Goal: Communication & Community: Ask a question

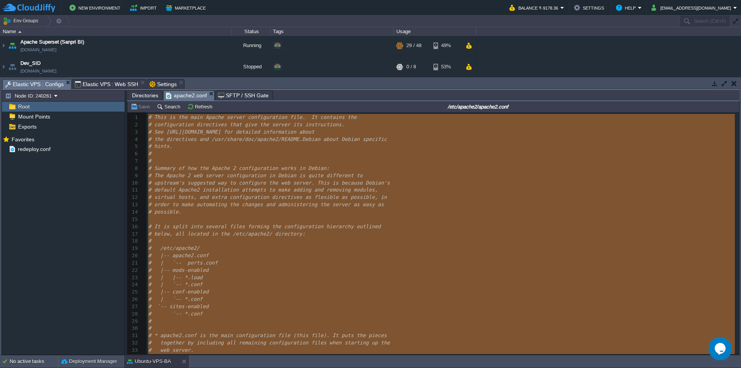
scroll to position [0, 0]
click at [716, 351] on icon "$i18n('chat', 'chat_widget')" at bounding box center [720, 349] width 11 height 12
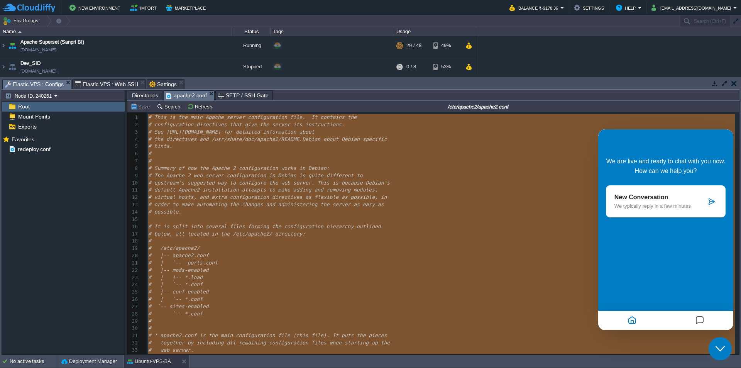
click at [698, 190] on div "New Conversation We typically reply in a few minutes" at bounding box center [666, 201] width 120 height 32
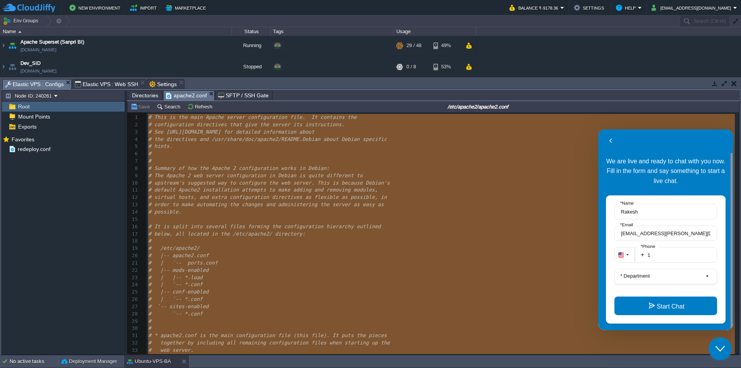
scroll to position [10, 0]
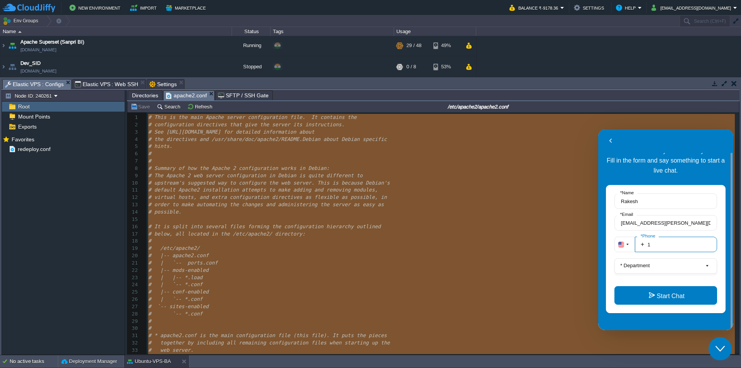
click at [671, 244] on input "1" at bounding box center [676, 244] width 82 height 15
click at [668, 243] on input "1" at bounding box center [676, 244] width 82 height 15
type input "919987023723"
click at [647, 263] on label "* Department" at bounding box center [635, 266] width 36 height 6
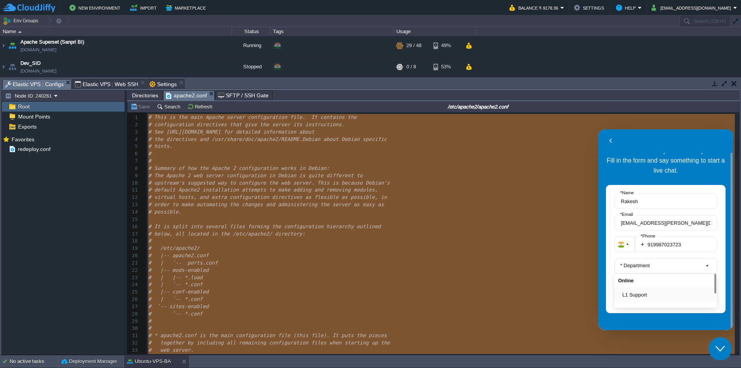
click at [646, 292] on button "L1 Support" at bounding box center [668, 295] width 91 height 8
click at [664, 296] on button "Start Chat" at bounding box center [666, 295] width 103 height 19
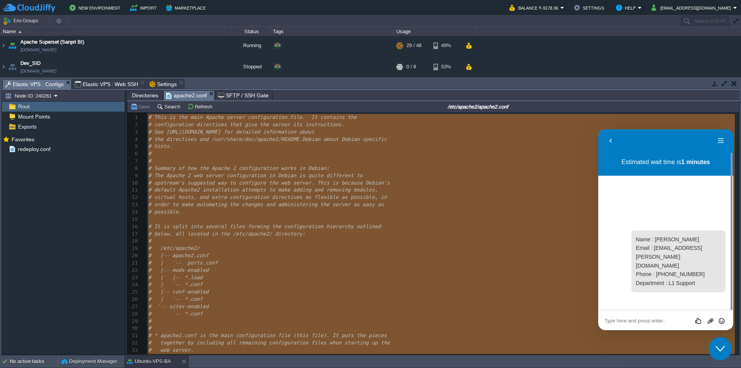
click at [598, 129] on div "Rate this chat Upload File Insert emoji" at bounding box center [598, 129] width 0 height 0
click at [598, 129] on textarea at bounding box center [598, 129] width 0 height 0
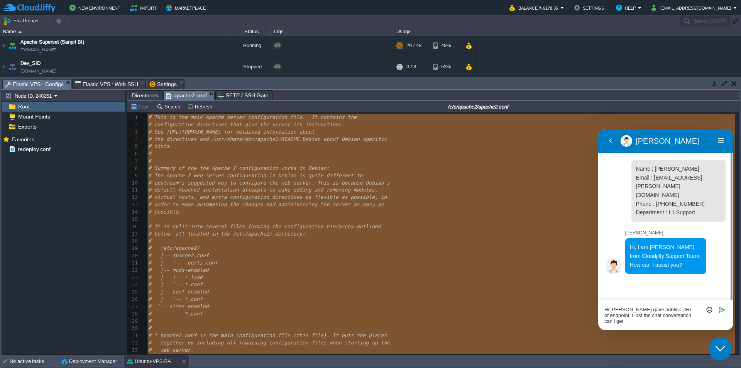
scroll to position [0, 0]
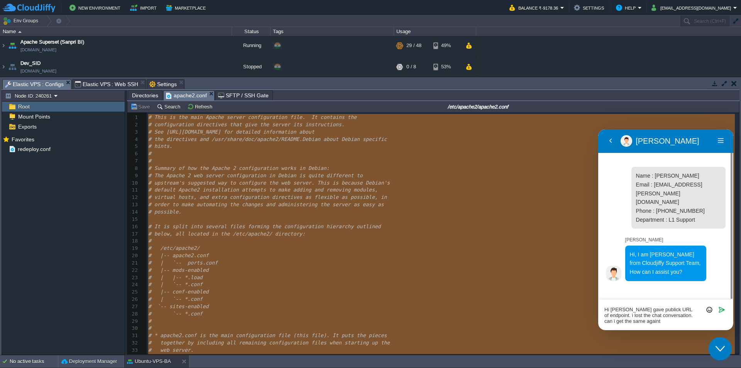
type textarea "Hi [PERSON_NAME] gave publick URL of endpoint. i lost the chat conversation. ca…"
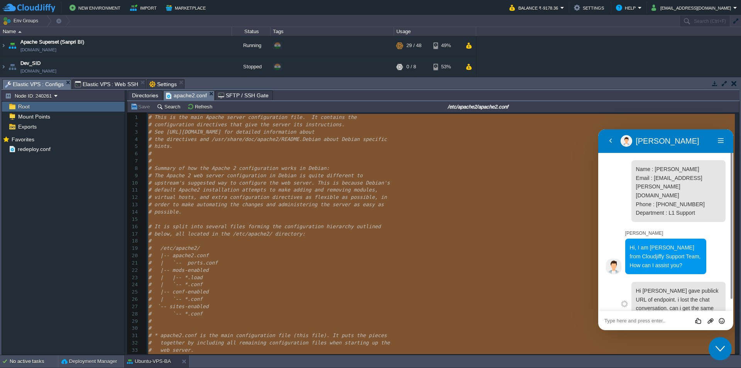
scroll to position [4, 0]
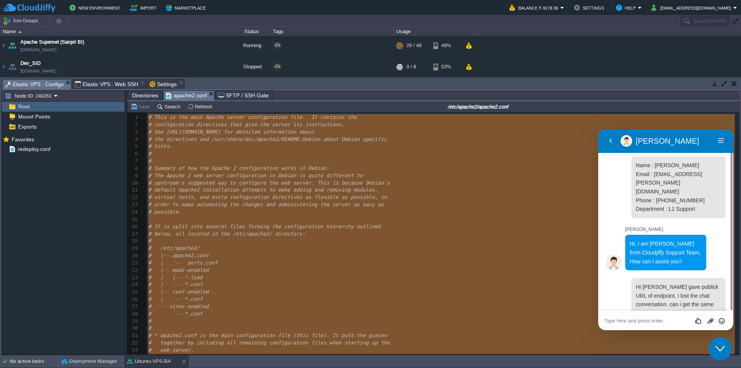
click at [152, 82] on span "Settings" at bounding box center [162, 84] width 27 height 9
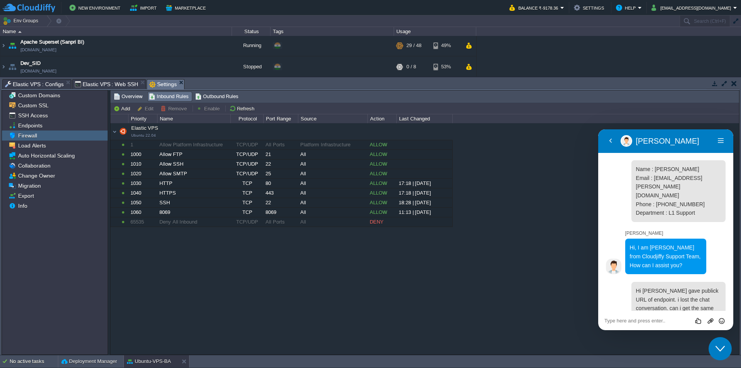
scroll to position [154, 0]
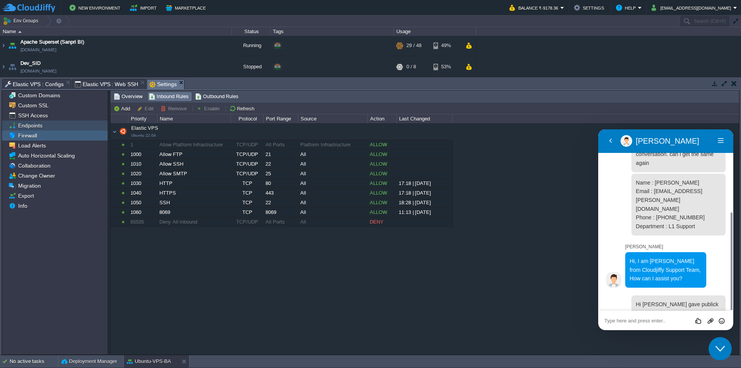
click at [41, 125] on span "Endpoints" at bounding box center [30, 125] width 27 height 7
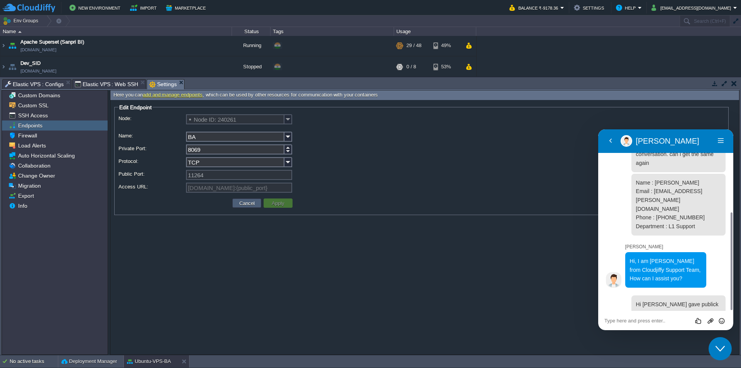
click at [248, 204] on button "Cancel" at bounding box center [247, 203] width 20 height 7
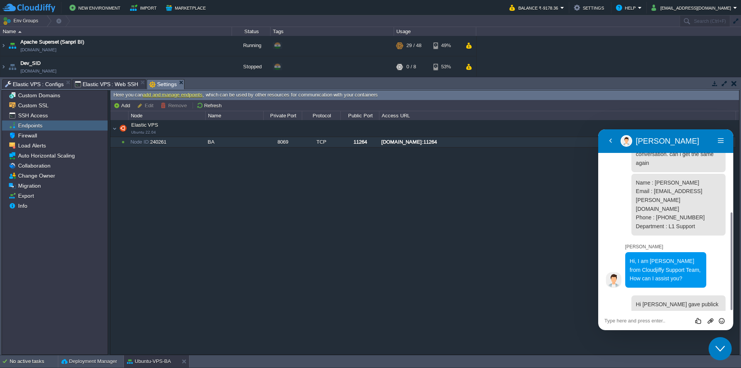
click at [488, 144] on div "[DOMAIN_NAME]:11264" at bounding box center [558, 142] width 356 height 10
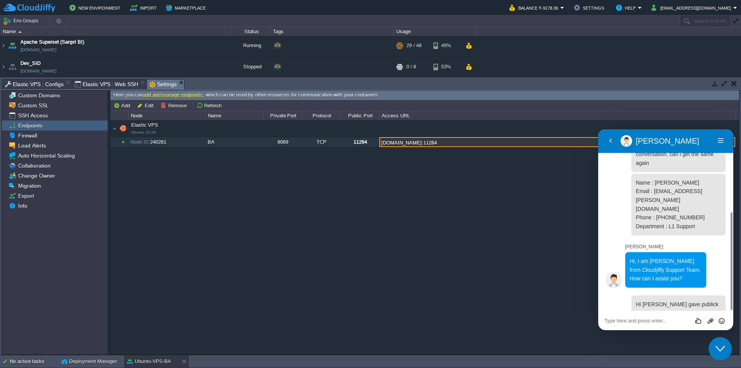
click at [505, 142] on input "[DOMAIN_NAME]:11264" at bounding box center [558, 142] width 356 height 10
drag, startPoint x: 514, startPoint y: 142, endPoint x: 360, endPoint y: 139, distance: 153.7
click at [360, 139] on div "Elastic VPS Ubuntu 22.04 Elastic VPS Ubuntu 22.04 Node ID: 240261 BA 8069 TCP 1…" at bounding box center [424, 237] width 629 height 234
click at [497, 144] on input "[DOMAIN_NAME]:11264" at bounding box center [558, 142] width 356 height 10
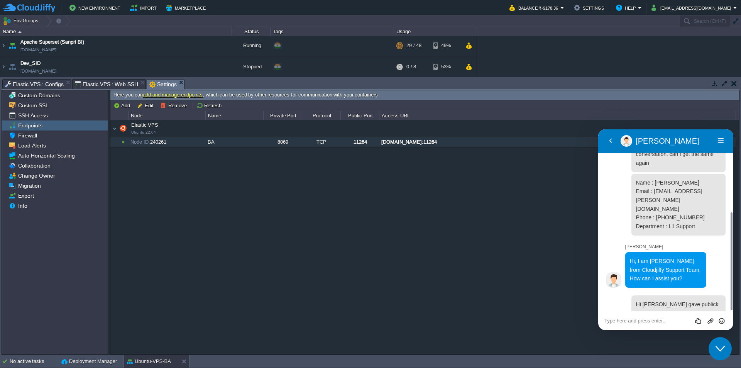
click at [504, 146] on div "[DOMAIN_NAME]:11264" at bounding box center [558, 142] width 356 height 10
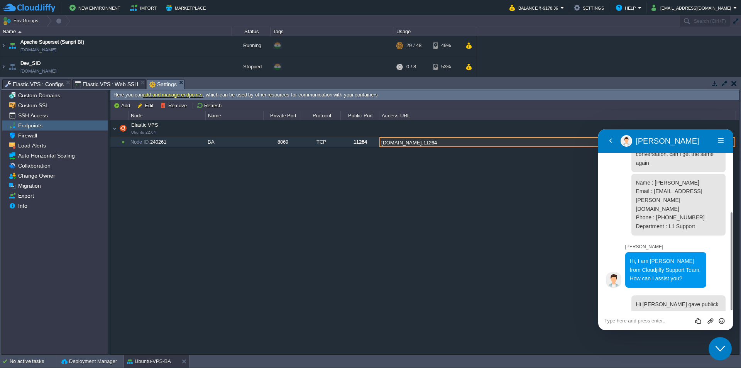
click at [517, 142] on input "[DOMAIN_NAME]:11264" at bounding box center [558, 142] width 356 height 10
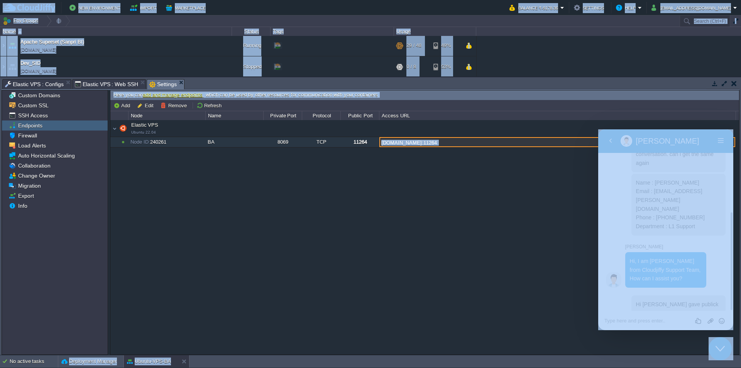
click at [505, 142] on input "[DOMAIN_NAME]:11264" at bounding box center [558, 142] width 356 height 10
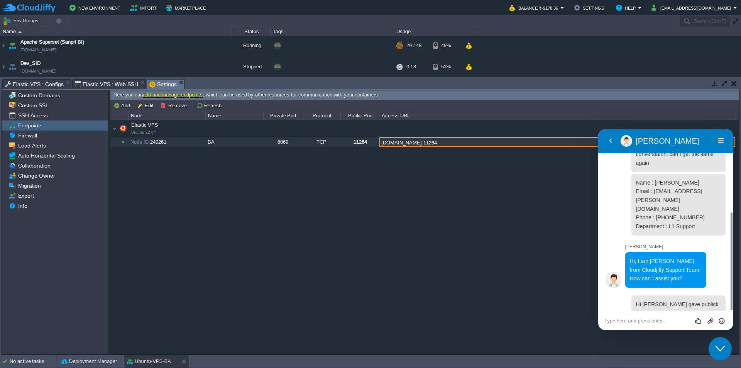
drag, startPoint x: 510, startPoint y: 142, endPoint x: 368, endPoint y: 142, distance: 142.5
click at [368, 142] on div "Elastic VPS Ubuntu 22.04 Elastic VPS Ubuntu 22.04 Node ID: 240261 BA 8069 TCP 1…" at bounding box center [424, 237] width 629 height 234
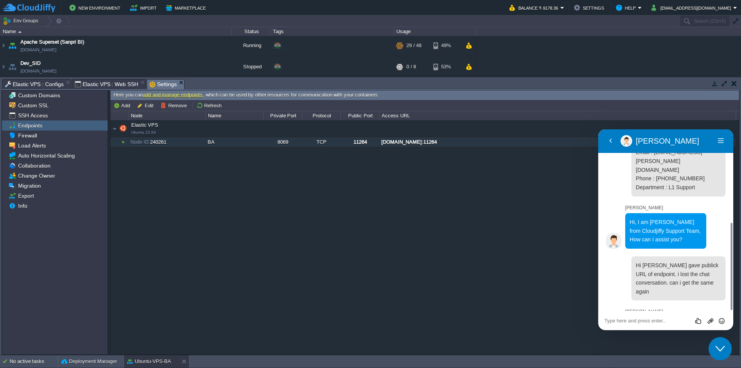
scroll to position [189, 0]
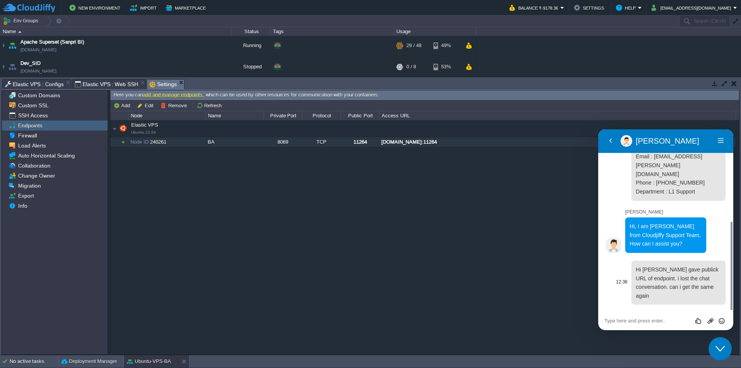
click at [672, 265] on p "Hi [PERSON_NAME] gave publick URL of endpoint. i lost the chat conversation. ca…" at bounding box center [678, 282] width 85 height 35
click at [459, 142] on div "[DOMAIN_NAME]:11264" at bounding box center [558, 142] width 356 height 10
type input "[DOMAIN_NAME]:11264"
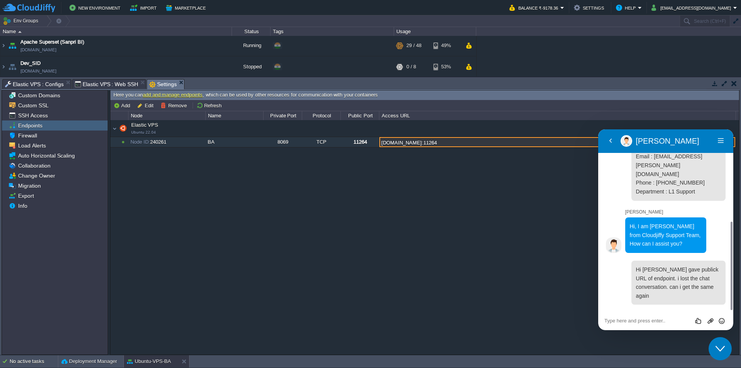
click at [495, 143] on input "[DOMAIN_NAME]:11264" at bounding box center [558, 142] width 356 height 10
click at [501, 143] on input "[DOMAIN_NAME]:11264" at bounding box center [558, 142] width 356 height 10
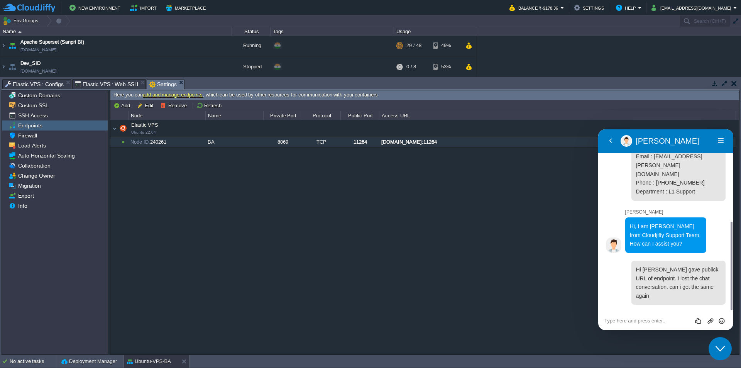
click at [598, 129] on textarea at bounding box center [598, 129] width 0 height 0
click at [289, 199] on div "Elastic VPS Ubuntu 22.04 Elastic VPS Ubuntu 22.04 Node ID: 240261 BA 8069 TCP 1…" at bounding box center [424, 237] width 629 height 234
click at [43, 137] on div "Firewall" at bounding box center [55, 135] width 106 height 10
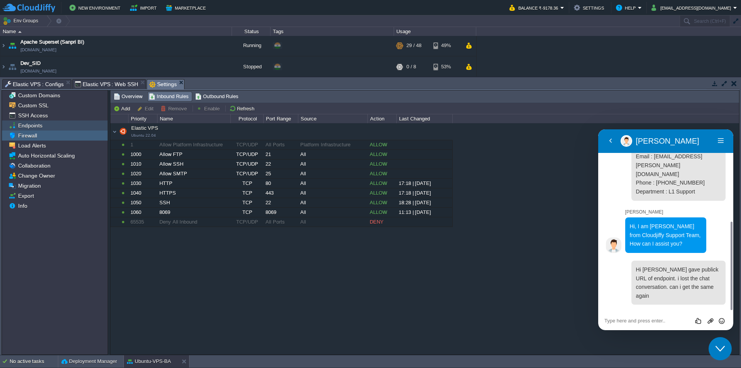
click at [46, 125] on div "Endpoints" at bounding box center [55, 125] width 106 height 10
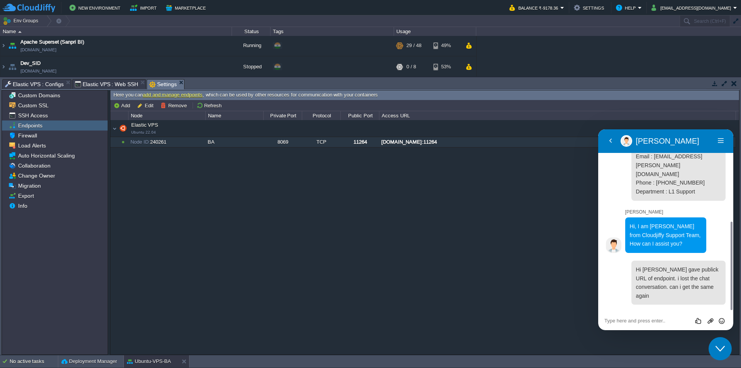
click at [232, 144] on div "BA" at bounding box center [234, 142] width 57 height 10
type input "Node ID: 240261"
type input "BA"
type input "8069"
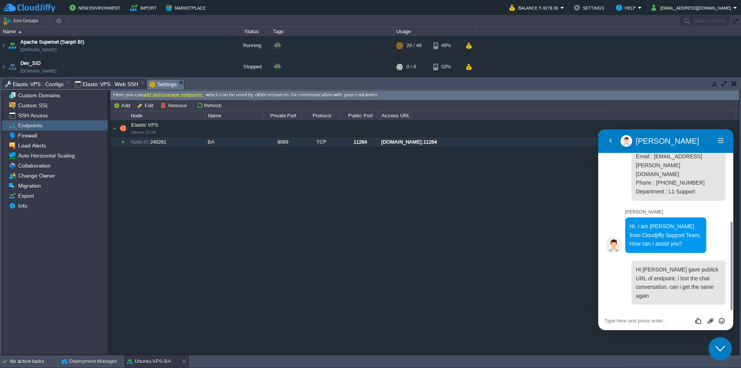
type input "TCP"
type input "11264"
type input "[DOMAIN_NAME]:{public_port}"
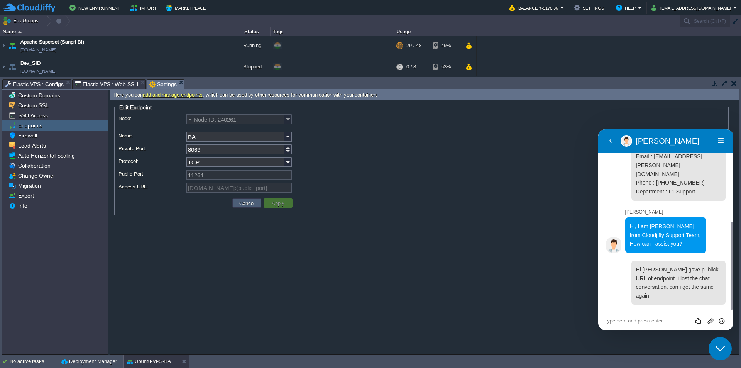
click at [244, 203] on button "Cancel" at bounding box center [247, 203] width 20 height 7
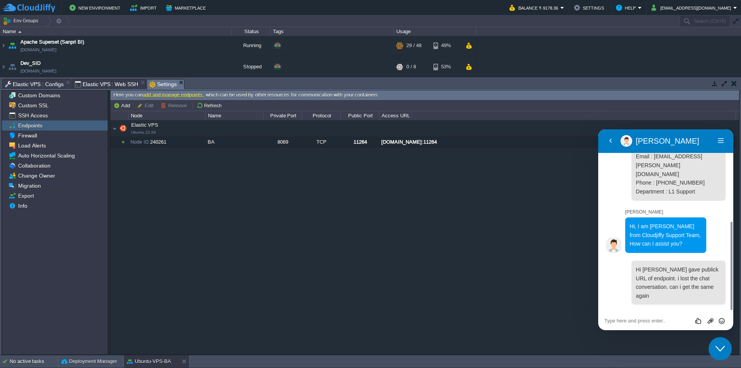
scroll to position [261, 0]
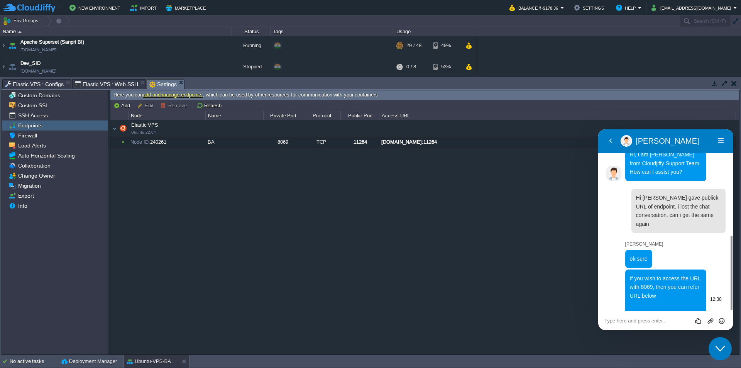
drag, startPoint x: 701, startPoint y: 296, endPoint x: 630, endPoint y: 278, distance: 74.0
click at [630, 278] on p "If you wish to access the URL with 8069, then you can refer URL below [URL][TEC…" at bounding box center [666, 300] width 72 height 53
copy span "[URL][TECHNICAL_ID] [URL][DOMAIN_NAME]"
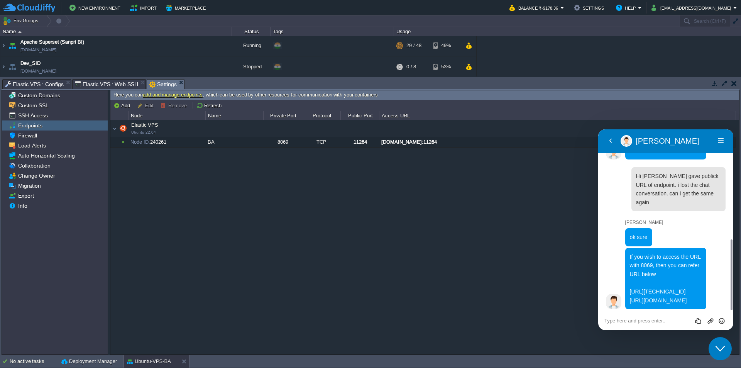
click at [598, 129] on textarea at bounding box center [598, 129] width 0 height 0
paste textarea "[URL][DOMAIN_NAME]"
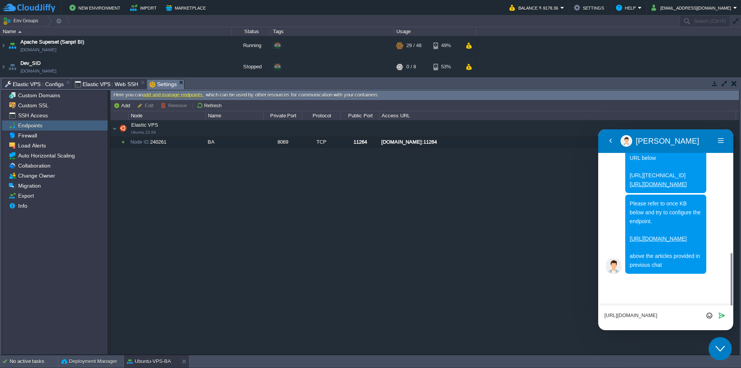
scroll to position [382, 0]
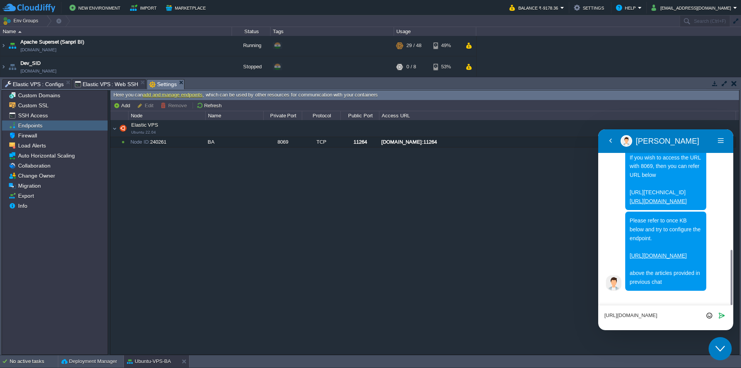
drag, startPoint x: 617, startPoint y: 315, endPoint x: 598, endPoint y: 313, distance: 19.0
click html "Back [PERSON_NAME] [PERSON_NAME] Menu Back Rate this chat Upload File Insert em…"
click at [598, 129] on textarea "[URL][DOMAIN_NAME]" at bounding box center [598, 129] width 0 height 0
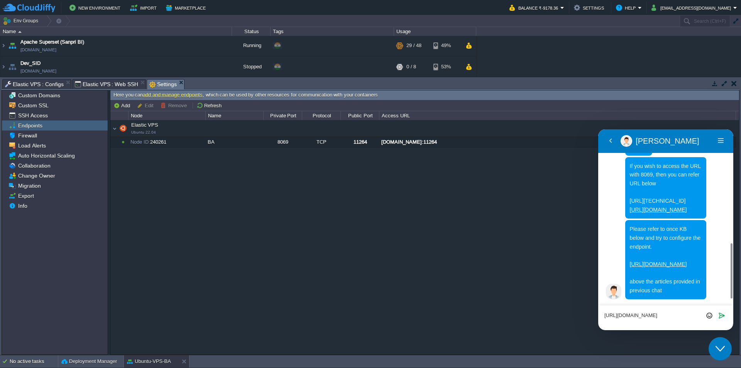
scroll to position [370, 0]
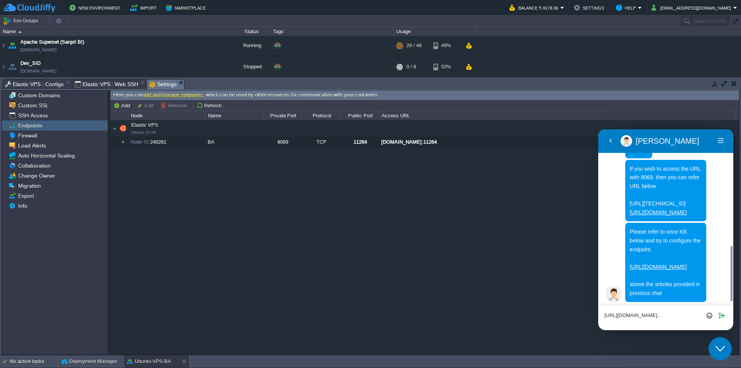
paste textarea "api/device/uploadrecord"
drag, startPoint x: 666, startPoint y: 314, endPoint x: 741, endPoint y: 377, distance: 98.1
click html "Back [PERSON_NAME] [PERSON_NAME] Menu Back Rate this chat Upload File Insert em…"
type textarea "[URL][DOMAIN_NAME]"
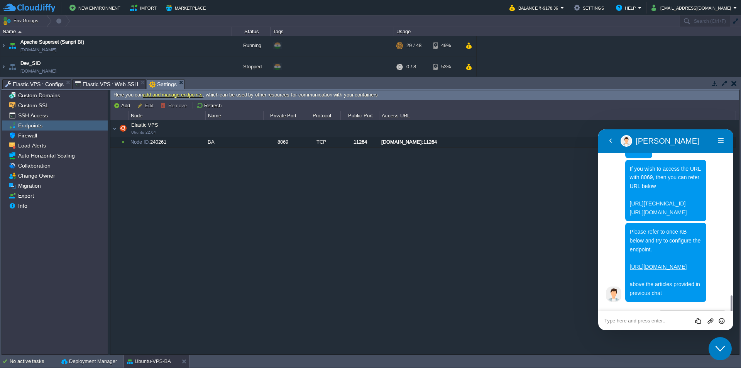
scroll to position [411, 0]
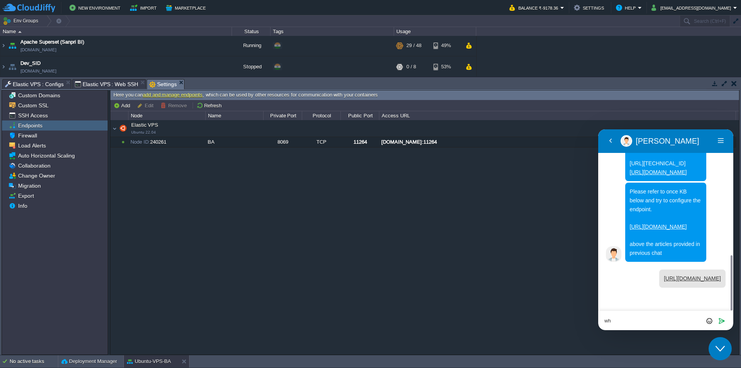
type textarea "w"
type textarea "why https wont work on this?"
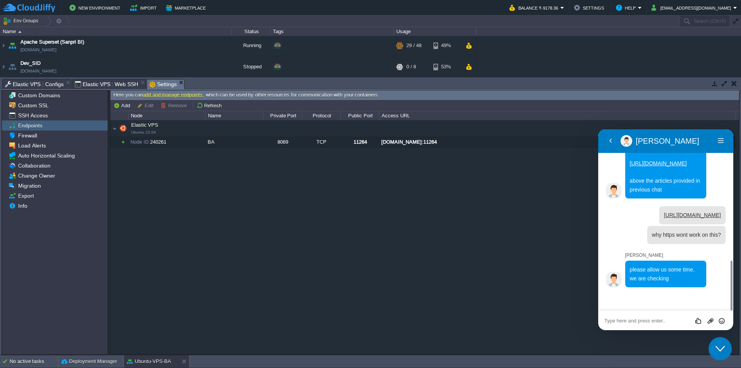
scroll to position [474, 0]
drag, startPoint x: 703, startPoint y: 232, endPoint x: 634, endPoint y: 222, distance: 69.8
click at [659, 222] on div "[URL][DOMAIN_NAME]" at bounding box center [692, 215] width 66 height 18
copy link "[URL][DOMAIN_NAME]"
click at [598, 129] on textarea at bounding box center [598, 129] width 0 height 0
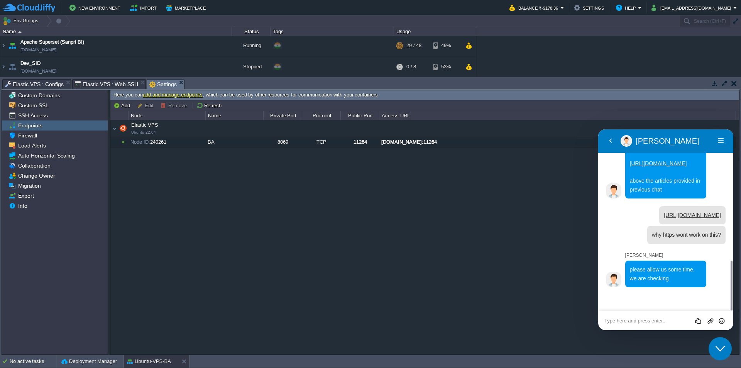
click at [598, 129] on div "Rate this chat Upload File Insert emoji" at bounding box center [598, 129] width 0 height 0
paste textarea "[URL][DOMAIN_NAME]"
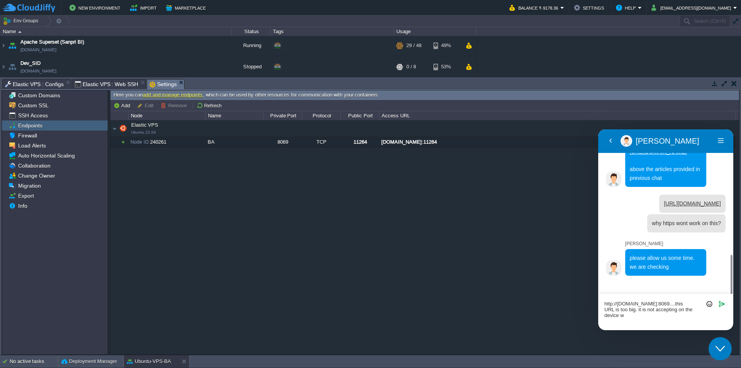
scroll to position [491, 0]
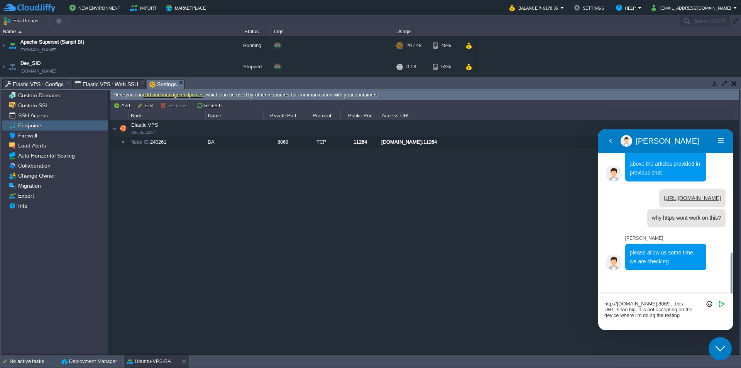
type textarea "http://[DOMAIN_NAME]:8069....this URL is too big. it is not accepting on the de…"
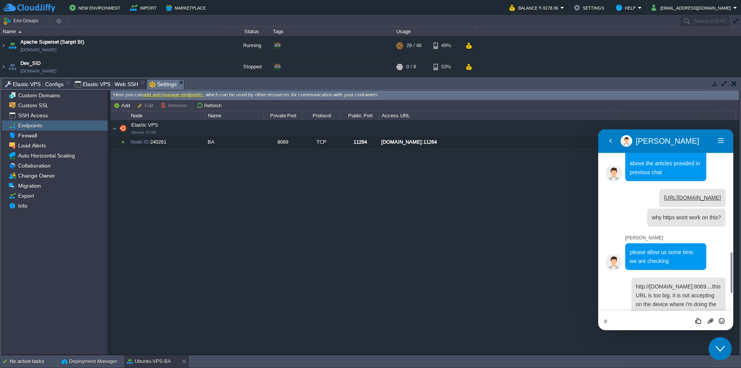
scroll to position [535, 0]
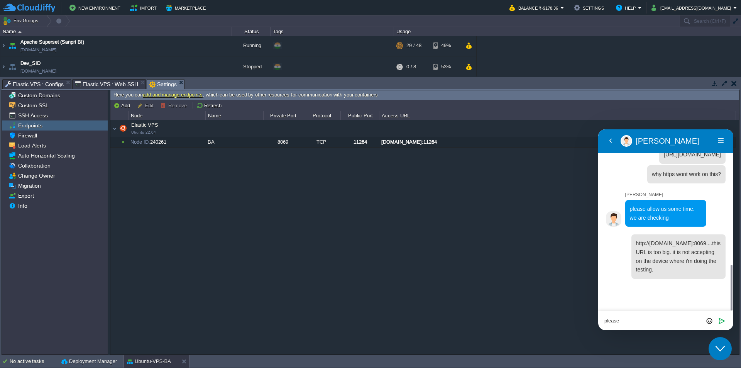
type textarea "please"
click at [103, 81] on span "Elastic VPS : Web SSH" at bounding box center [107, 84] width 64 height 9
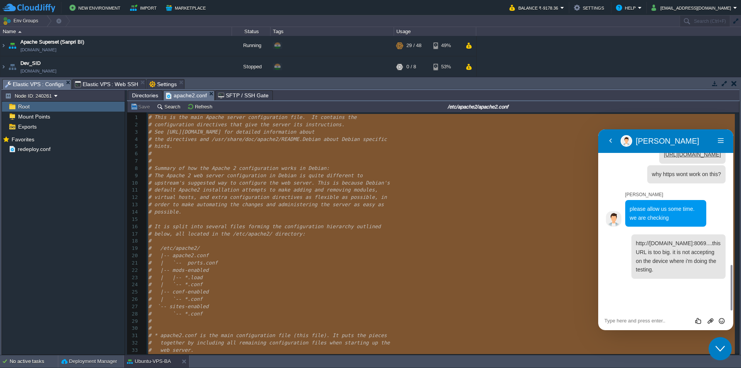
click at [37, 83] on span "Elastic VPS : Configs" at bounding box center [34, 85] width 59 height 10
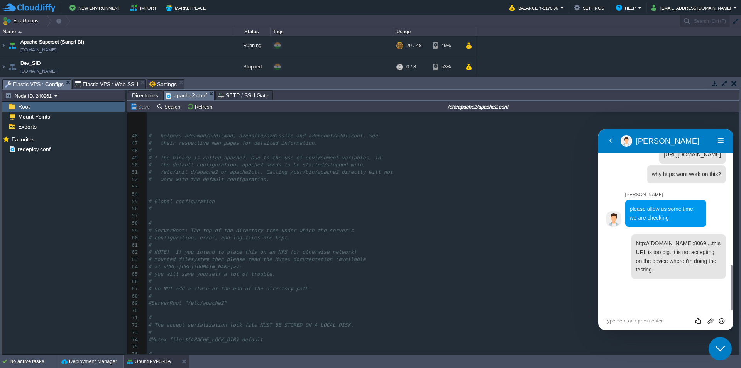
scroll to position [540, 0]
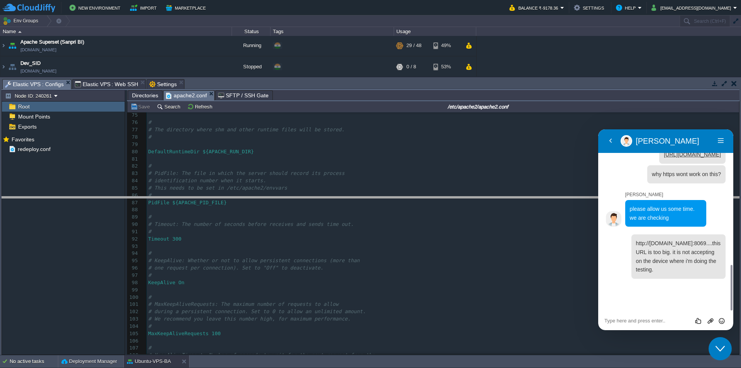
drag, startPoint x: 263, startPoint y: 90, endPoint x: 247, endPoint y: 249, distance: 160.2
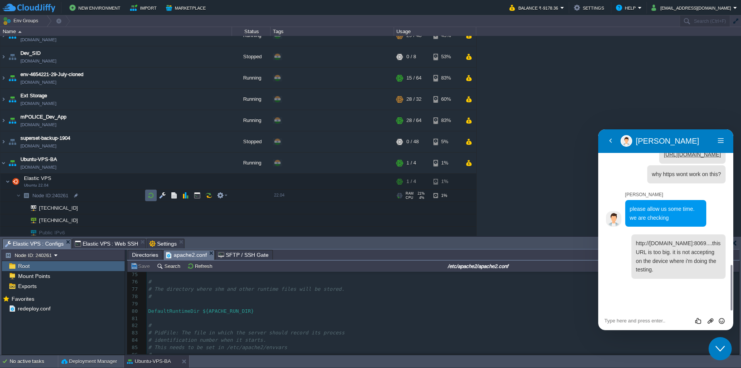
scroll to position [14, 0]
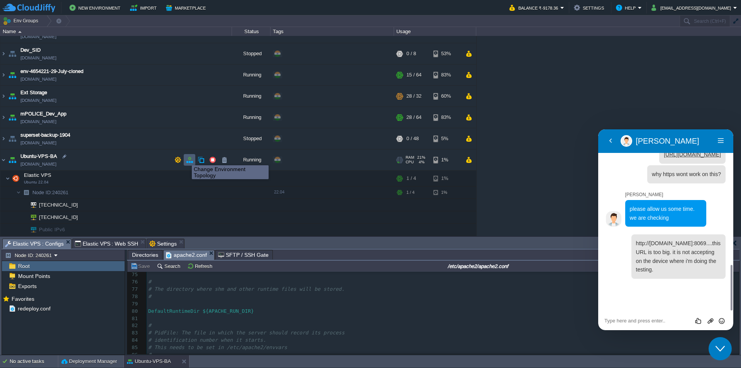
click at [188, 159] on button "button" at bounding box center [189, 159] width 7 height 7
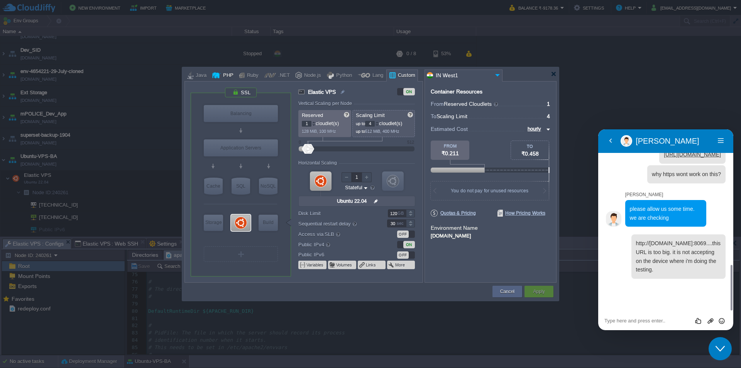
click at [225, 74] on div "PHP" at bounding box center [227, 76] width 13 height 12
type input "Elastic VPS"
type input "null"
click at [248, 75] on div "Ruby" at bounding box center [252, 76] width 14 height 12
type input "Elastic VPS"
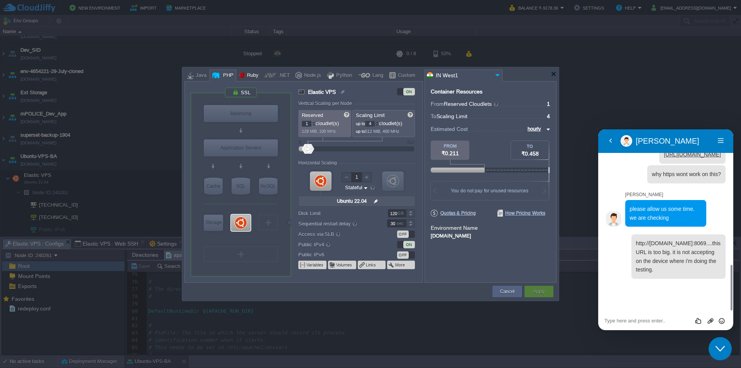
type input "null"
click at [280, 76] on div ".NET" at bounding box center [283, 76] width 14 height 12
type input "Elastic VPS"
type input "null"
click at [298, 76] on div at bounding box center [299, 75] width 6 height 12
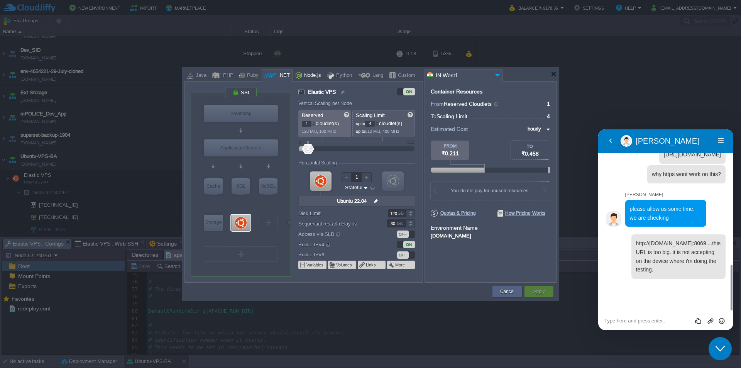
type input "Elastic VPS"
type input "null"
click at [335, 73] on div "Python" at bounding box center [343, 76] width 18 height 12
type input "Elastic VPS"
type input "null"
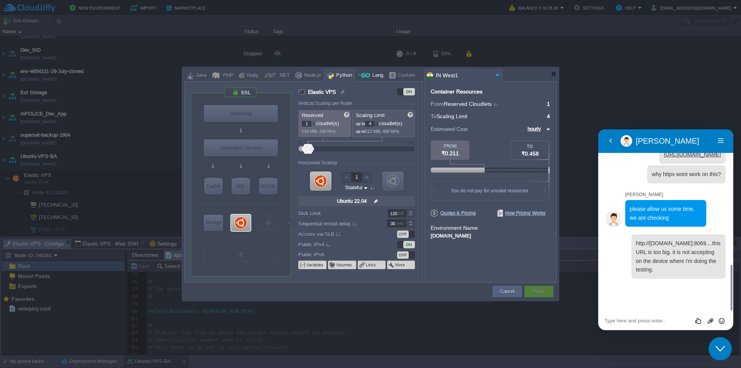
click at [362, 75] on div at bounding box center [364, 75] width 12 height 12
type input "Elastic VPS"
type input "null"
click at [402, 76] on div "Custom" at bounding box center [406, 76] width 20 height 12
type input "Elastic VPS"
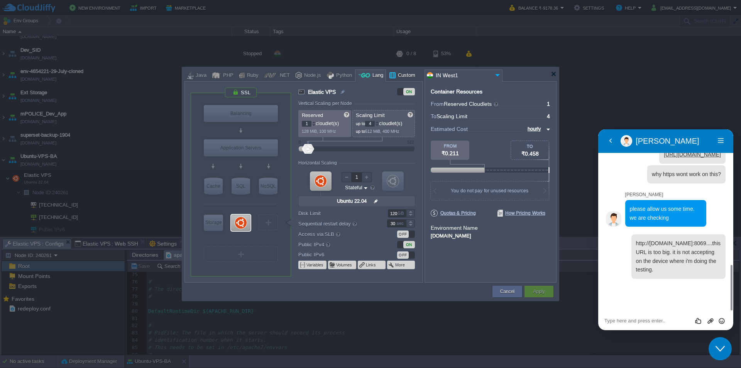
type input "null"
click at [506, 292] on button "Cancel" at bounding box center [507, 292] width 14 height 8
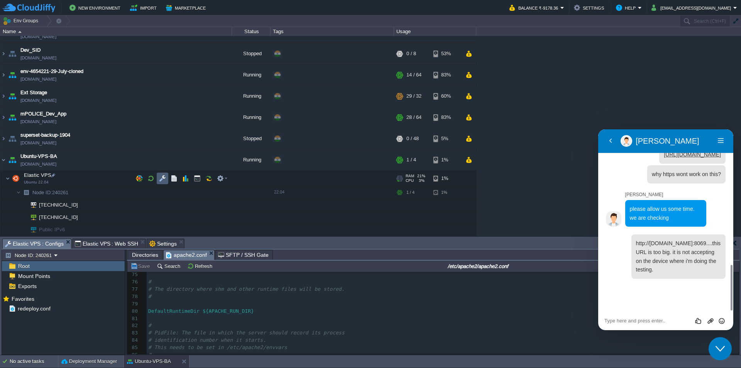
click at [160, 180] on button "button" at bounding box center [162, 178] width 7 height 7
click at [139, 180] on button "button" at bounding box center [139, 178] width 7 height 7
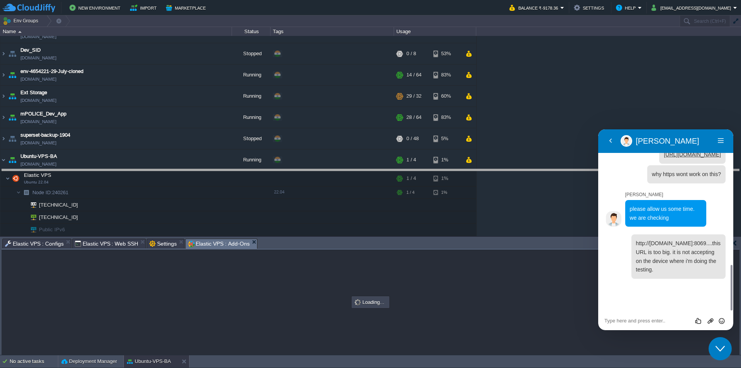
drag, startPoint x: 294, startPoint y: 249, endPoint x: 303, endPoint y: 168, distance: 81.9
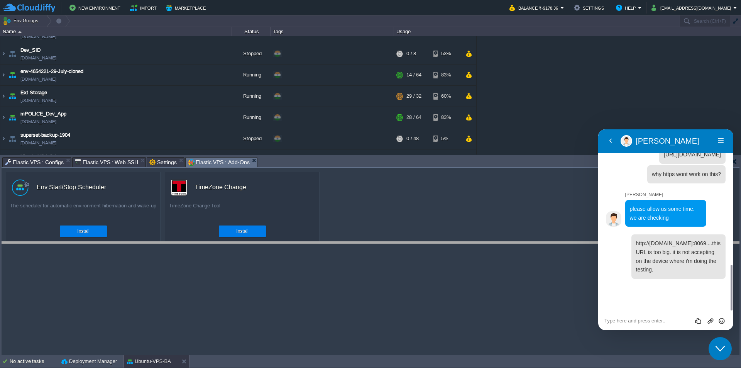
drag, startPoint x: 305, startPoint y: 165, endPoint x: 290, endPoint y: 285, distance: 121.0
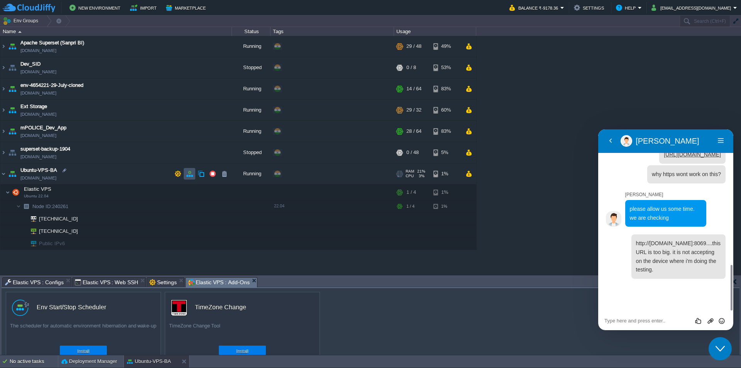
click at [191, 176] on button "button" at bounding box center [189, 173] width 7 height 7
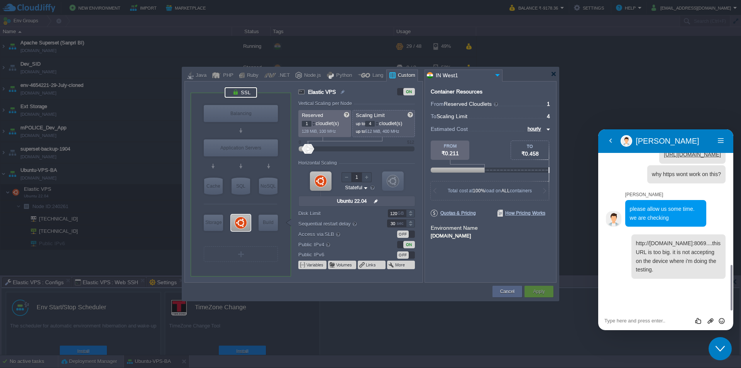
click at [242, 92] on div at bounding box center [241, 92] width 32 height 10
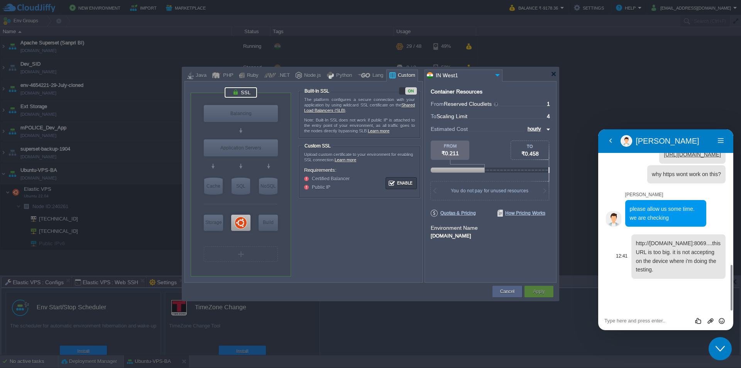
click at [682, 273] on span "http://[DOMAIN_NAME]:8069....this URL is too big. it is not accepting on the de…" at bounding box center [678, 256] width 85 height 32
click at [598, 129] on textarea at bounding box center [598, 129] width 0 height 0
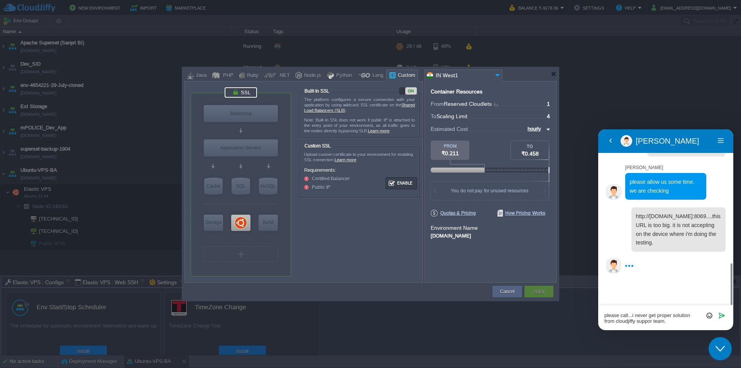
scroll to position [550, 0]
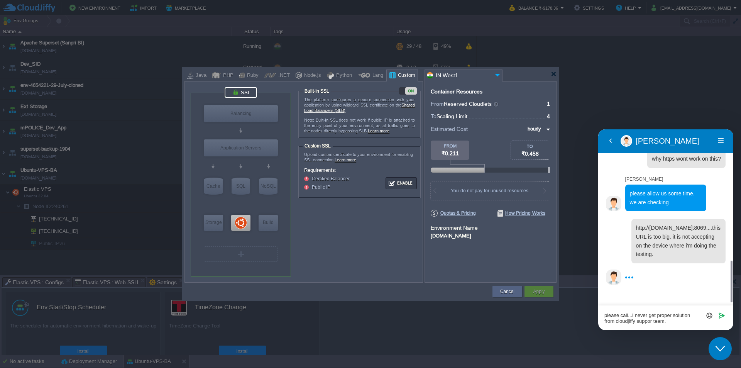
drag, startPoint x: 632, startPoint y: 314, endPoint x: 732, endPoint y: 338, distance: 102.8
click html "Back [PERSON_NAME] [PERSON_NAME] Menu Back Rate this chat Upload File Insert em…"
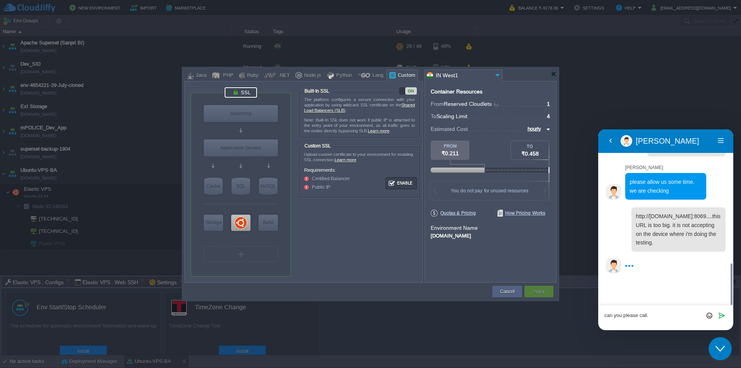
type textarea "can you please call"
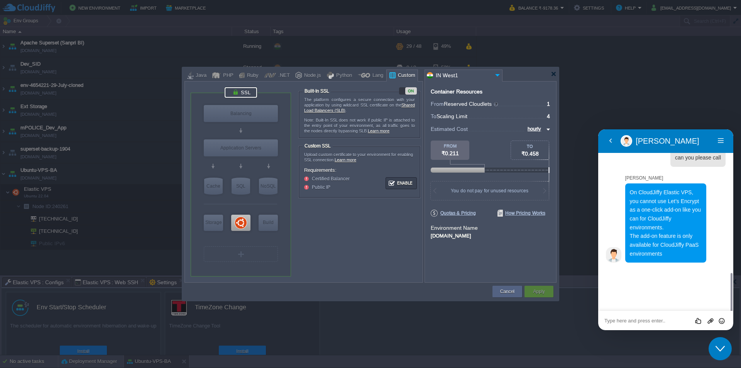
scroll to position [650, 0]
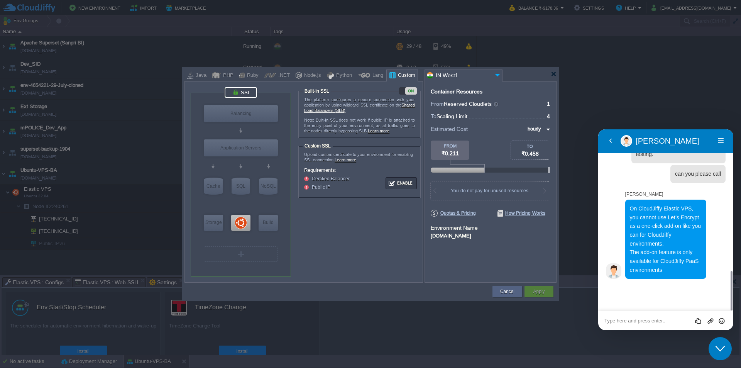
click at [598, 129] on textarea at bounding box center [598, 129] width 0 height 0
click at [688, 177] on span "can you please call" at bounding box center [698, 174] width 46 height 6
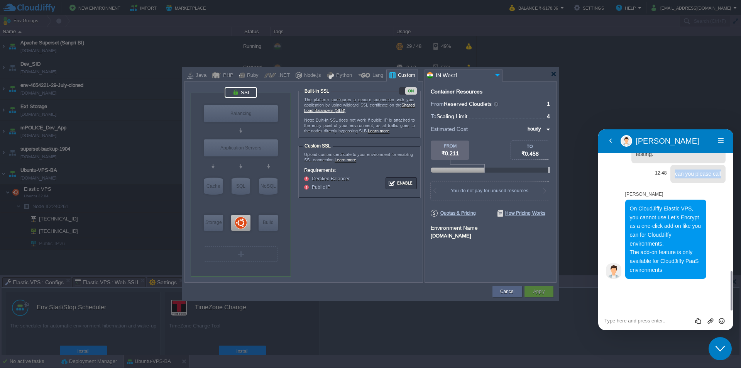
click at [688, 177] on span "can you please call" at bounding box center [698, 174] width 46 height 6
copy span "can you please call"
click at [598, 129] on textarea at bounding box center [598, 129] width 0 height 0
paste textarea "can you please call"
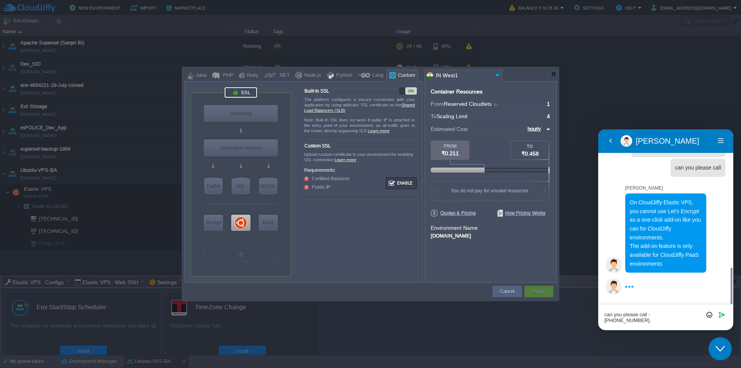
type textarea "can you please call - [PHONE_NUMBER].."
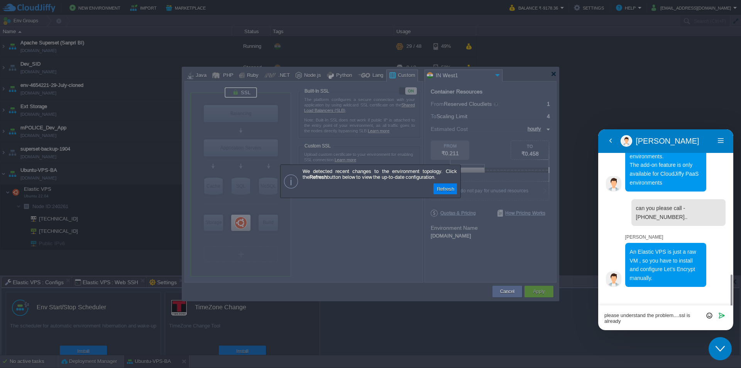
scroll to position [742, 0]
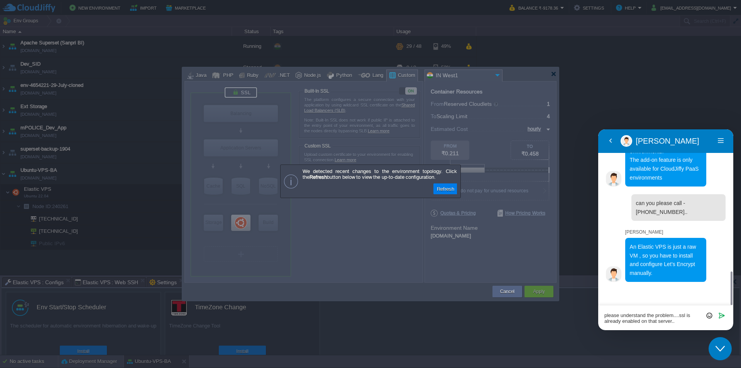
type textarea "please understand the problem....ssl is already enabled on that server."
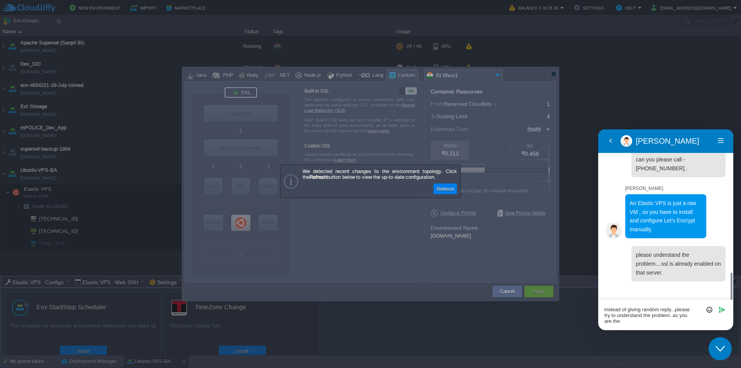
scroll to position [791, 0]
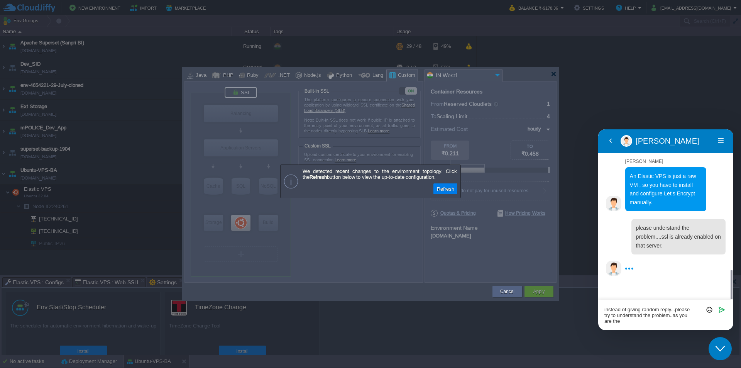
type textarea "instead of giving random reply...please try to understand the problem.."
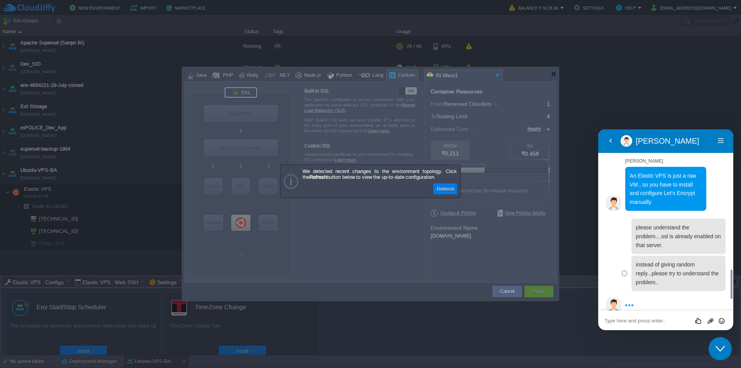
scroll to position [839, 0]
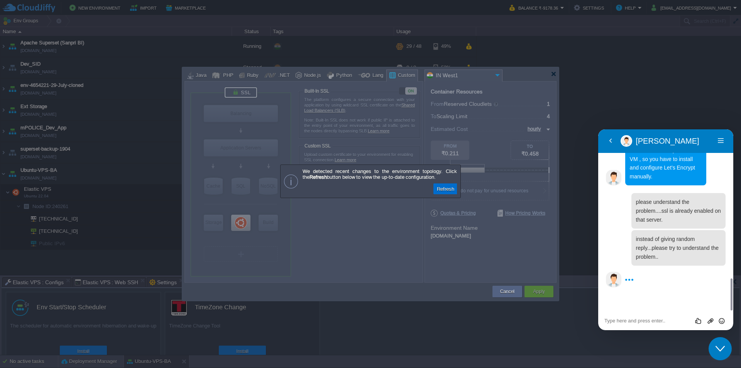
click at [445, 187] on button "Refresh" at bounding box center [446, 188] width 22 height 7
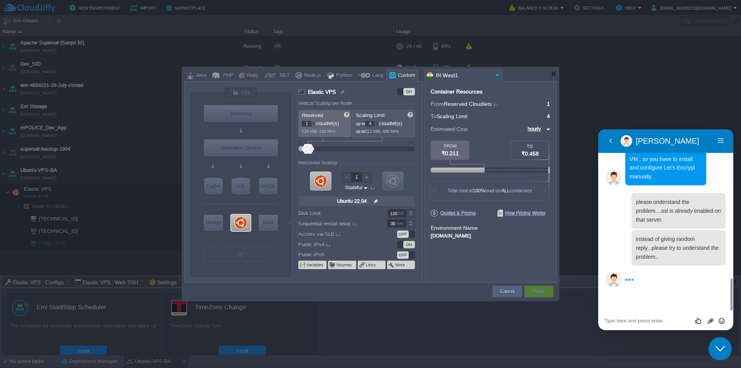
click at [468, 236] on div "[DOMAIN_NAME]" at bounding box center [491, 235] width 120 height 7
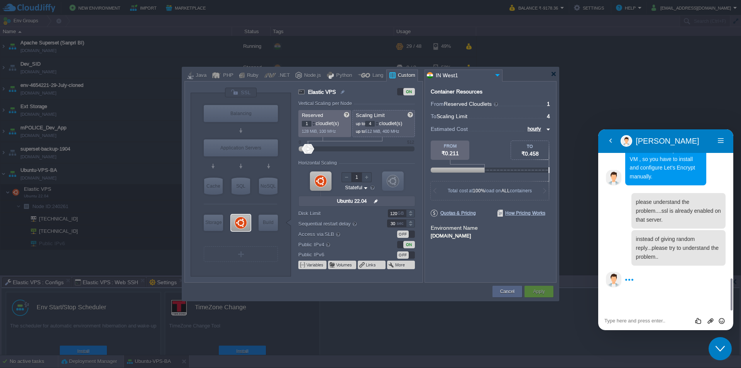
click at [457, 236] on div "[DOMAIN_NAME]" at bounding box center [491, 235] width 120 height 7
click at [510, 294] on button "Cancel" at bounding box center [507, 292] width 14 height 8
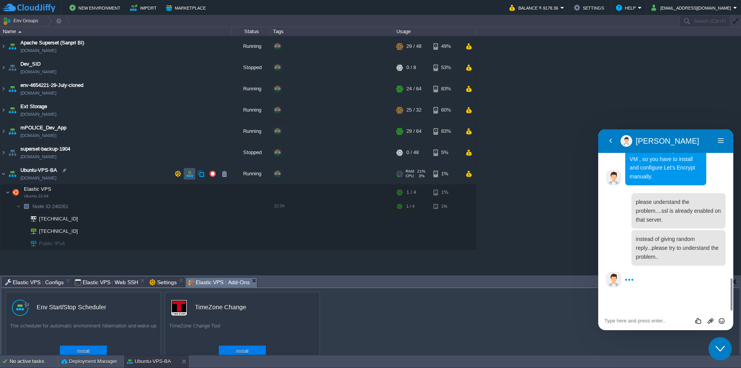
click at [190, 173] on button "button" at bounding box center [189, 173] width 7 height 7
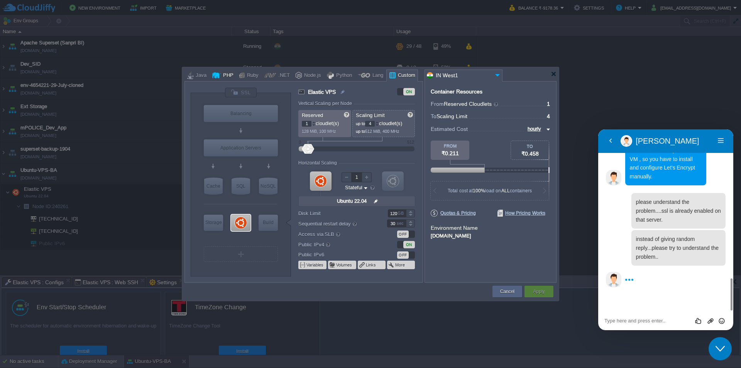
click at [229, 78] on div "PHP" at bounding box center [227, 76] width 13 height 12
type input "Elastic VPS"
type input "null"
click at [398, 76] on div "Custom" at bounding box center [406, 76] width 20 height 12
type input "Elastic VPS"
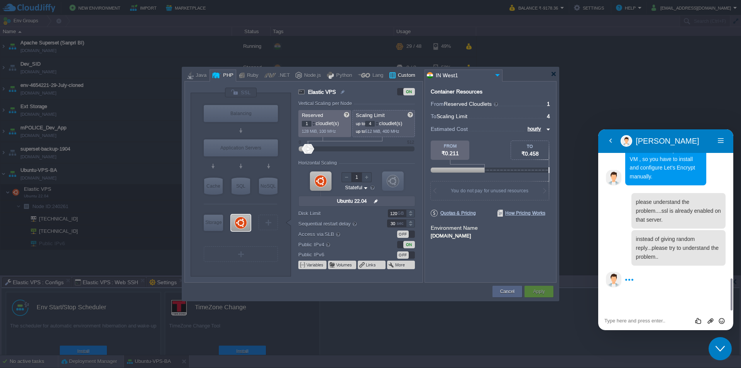
type input "null"
click at [370, 77] on div "Lang" at bounding box center [376, 76] width 13 height 12
type input "Elastic VPS"
type input "null"
click at [337, 78] on div "Python" at bounding box center [343, 76] width 18 height 12
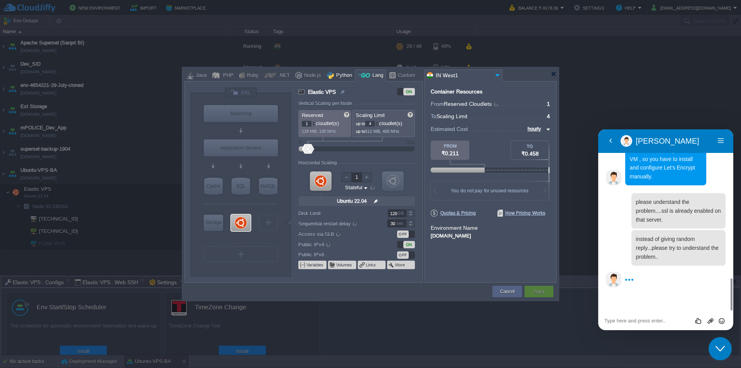
type input "Elastic VPS"
type input "null"
click at [306, 78] on div "Node.js" at bounding box center [311, 76] width 19 height 12
type input "Elastic VPS"
type input "null"
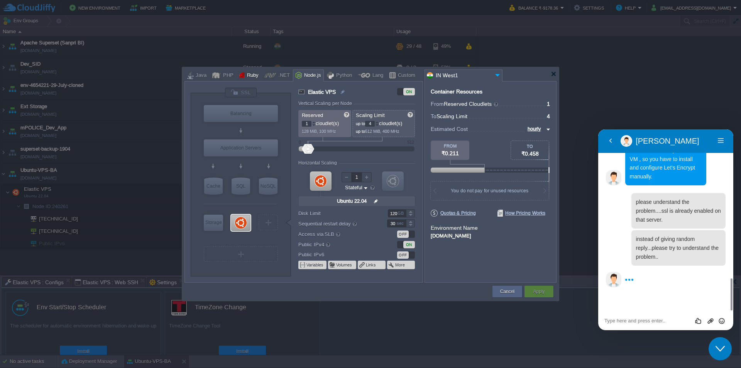
click at [246, 78] on div "Ruby" at bounding box center [252, 76] width 14 height 12
type input "Elastic VPS"
type input "null"
click at [221, 75] on div "PHP" at bounding box center [227, 76] width 13 height 12
type input "Elastic VPS"
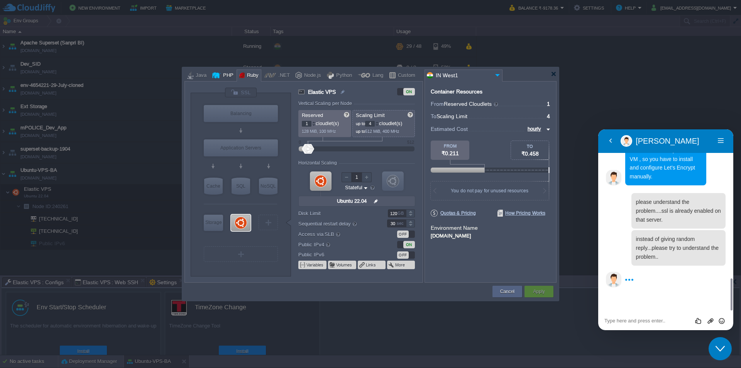
type input "null"
click at [200, 76] on div "Java" at bounding box center [199, 76] width 13 height 12
type input "Elastic VPS"
type input "null"
click at [227, 77] on div "PHP" at bounding box center [227, 76] width 13 height 12
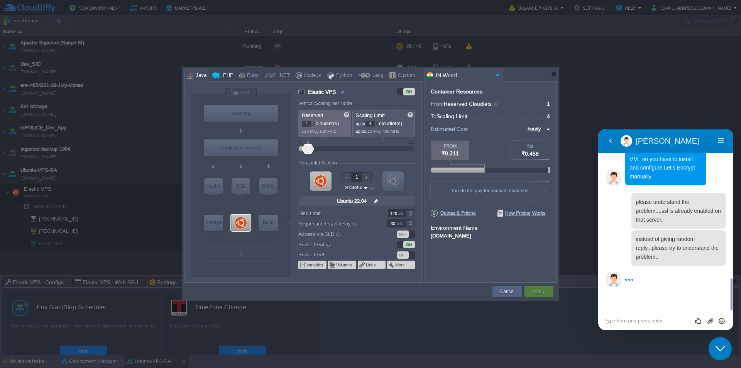
type input "Elastic VPS"
type input "null"
click at [396, 78] on div "Custom" at bounding box center [406, 76] width 20 height 12
type input "Elastic VPS"
type input "null"
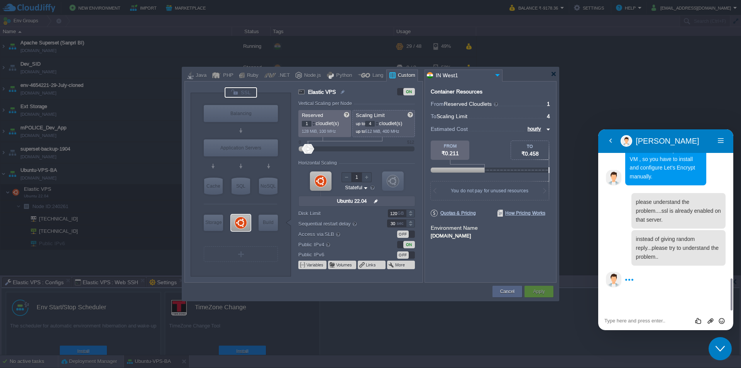
click at [249, 92] on div at bounding box center [241, 92] width 32 height 10
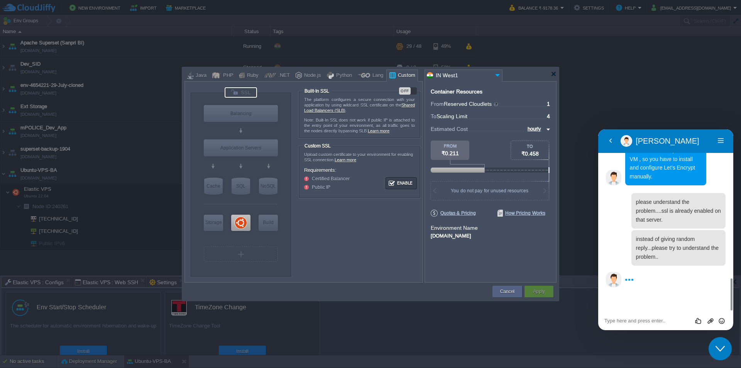
click at [407, 91] on div "OFF" at bounding box center [405, 90] width 12 height 7
click at [326, 110] on link "Shared Load Balancers (SLB)" at bounding box center [359, 108] width 111 height 10
click at [400, 183] on button "Enable" at bounding box center [401, 183] width 29 height 10
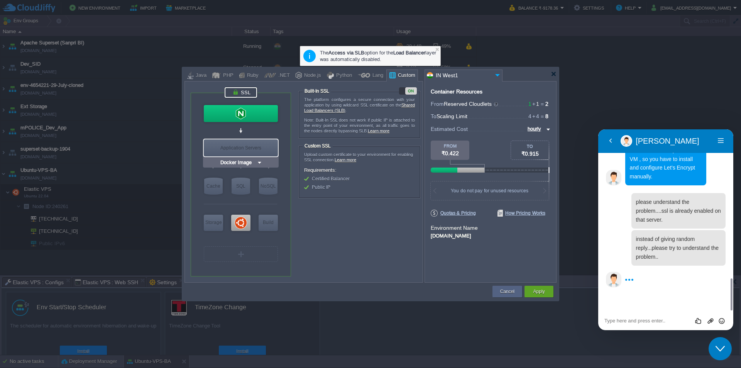
type input "NGINX 1.28.0"
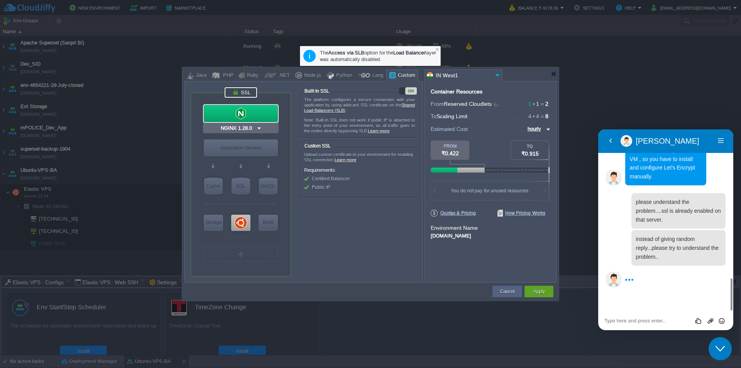
click at [258, 128] on img at bounding box center [259, 128] width 6 height 8
click at [393, 220] on form "The platform configures a secure connection with your application by using wild…" at bounding box center [360, 177] width 124 height 181
click at [501, 289] on button "Cancel" at bounding box center [507, 292] width 14 height 8
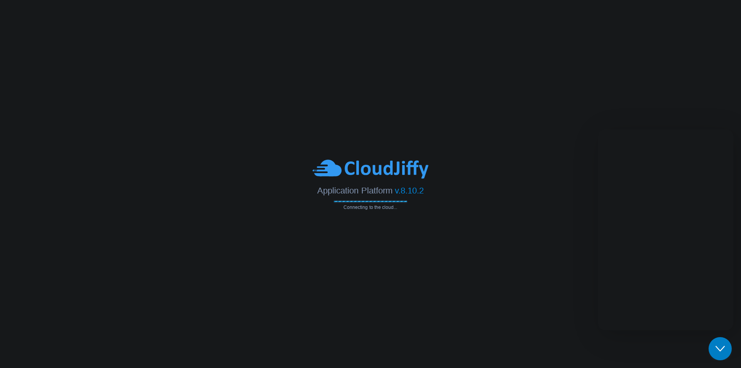
scroll to position [667, 0]
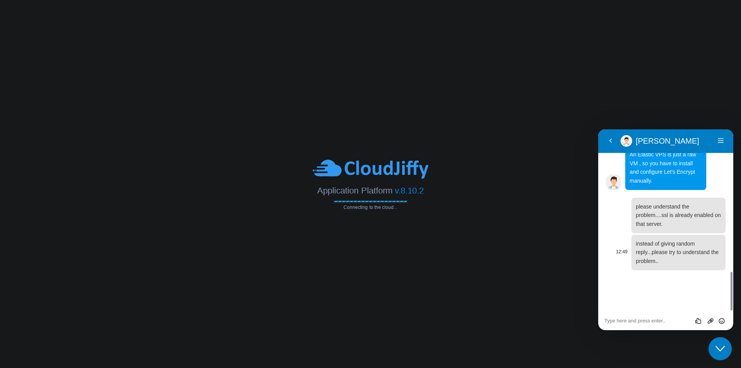
click at [653, 264] on span "instead of giving random reply...please try to understand the problem.." at bounding box center [677, 253] width 83 height 24
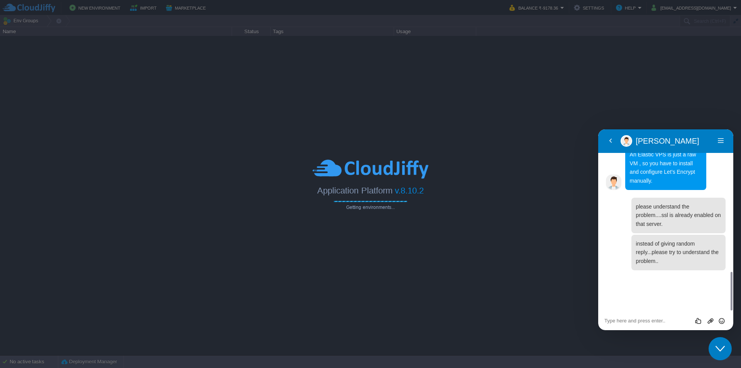
click at [598, 129] on textarea at bounding box center [598, 129] width 0 height 0
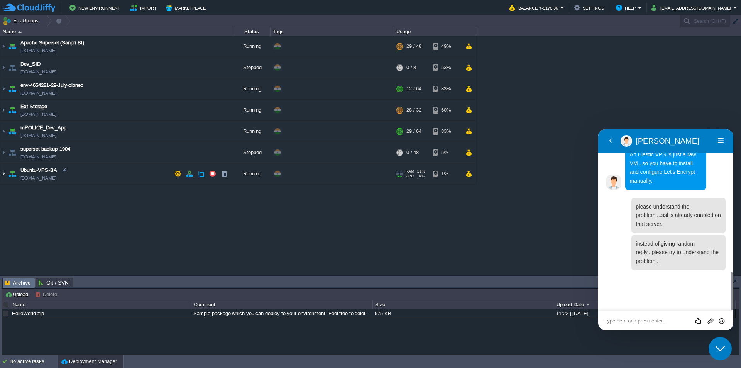
click at [2, 175] on img at bounding box center [3, 173] width 6 height 21
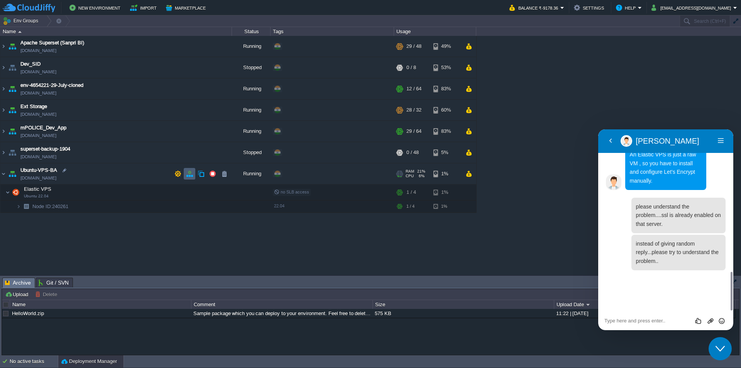
click at [189, 175] on button "button" at bounding box center [189, 173] width 7 height 7
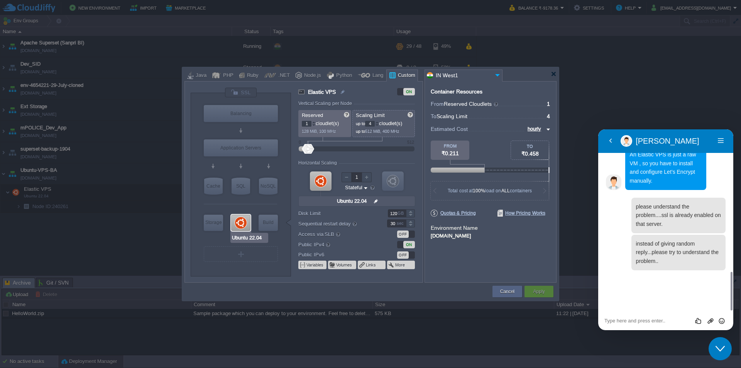
type input "Docker Image"
click at [555, 74] on div at bounding box center [554, 74] width 6 height 6
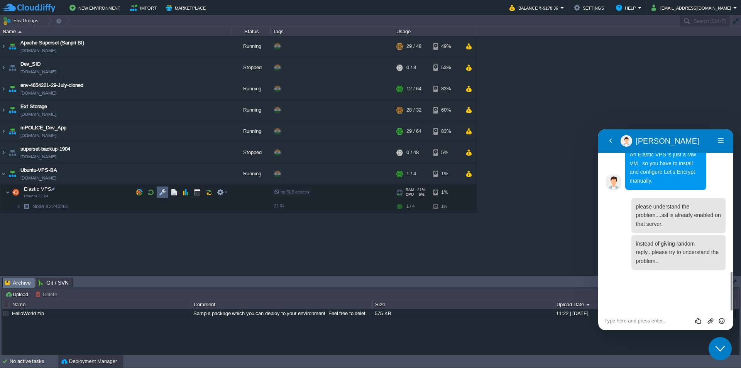
click at [164, 191] on button "button" at bounding box center [162, 192] width 7 height 7
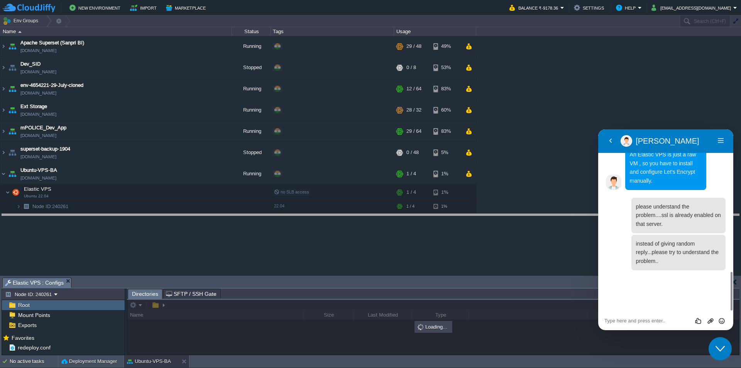
drag, startPoint x: 368, startPoint y: 287, endPoint x: 385, endPoint y: 99, distance: 188.4
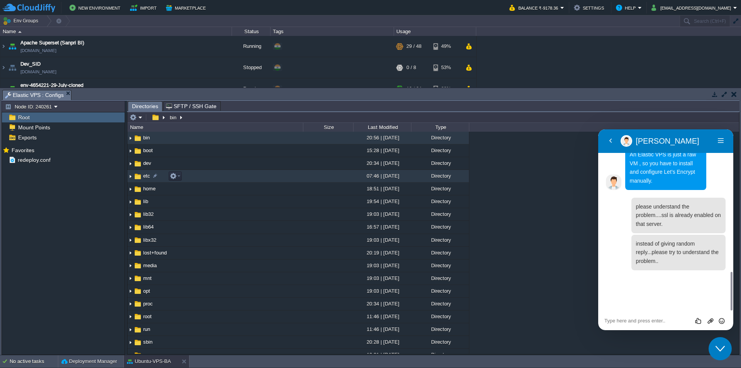
click at [146, 178] on span "etc" at bounding box center [146, 176] width 9 height 7
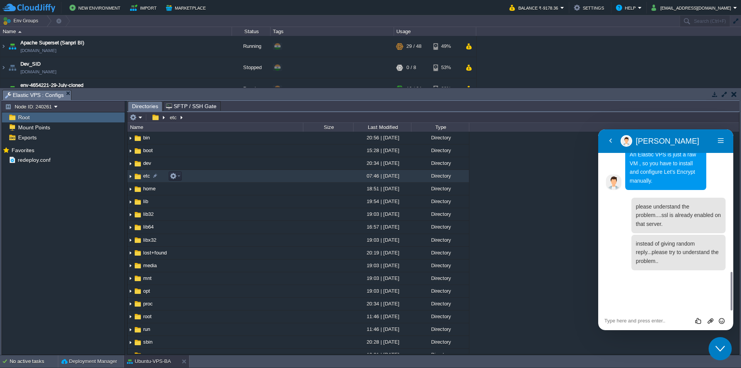
click at [146, 178] on span "etc" at bounding box center [146, 176] width 9 height 7
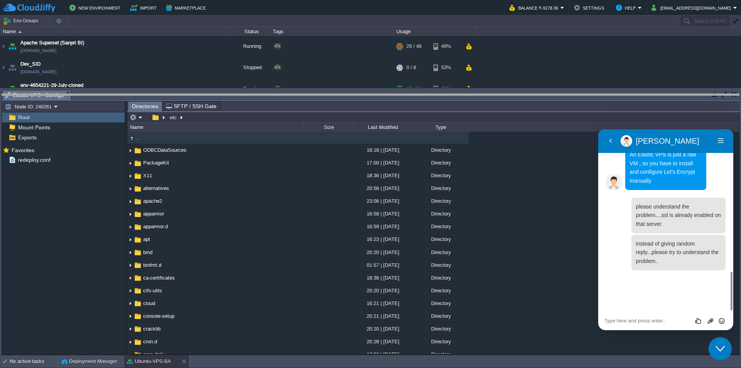
drag, startPoint x: 247, startPoint y: 102, endPoint x: 250, endPoint y: 252, distance: 150.2
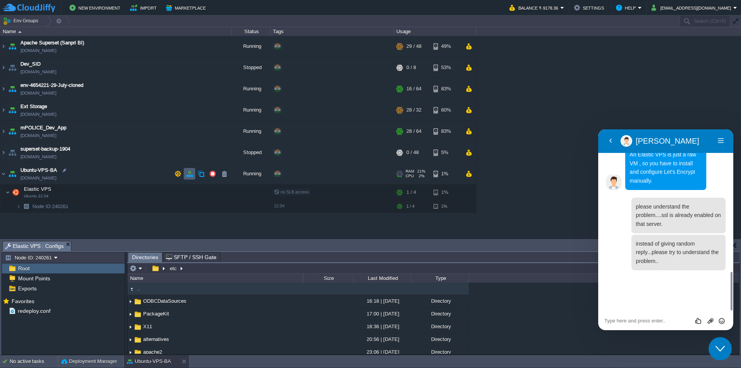
click at [188, 172] on button "button" at bounding box center [189, 173] width 7 height 7
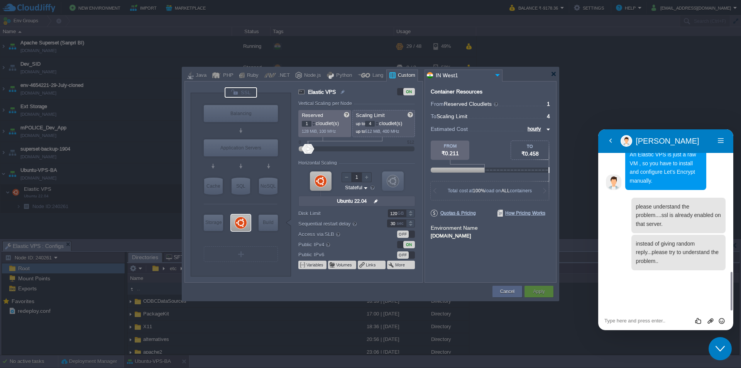
click at [250, 92] on div at bounding box center [241, 92] width 32 height 10
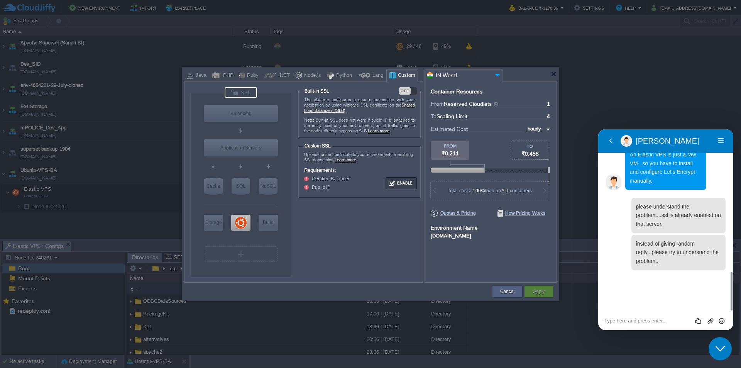
click at [406, 89] on div "OFF" at bounding box center [405, 90] width 12 height 7
click at [405, 185] on button "Enable" at bounding box center [401, 183] width 29 height 10
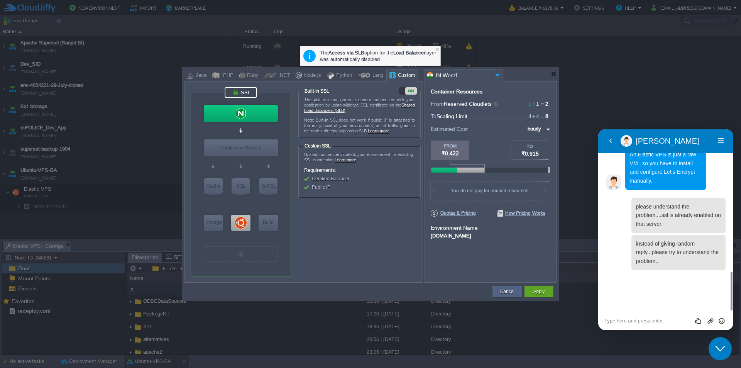
click at [541, 289] on button "Apply" at bounding box center [539, 292] width 12 height 8
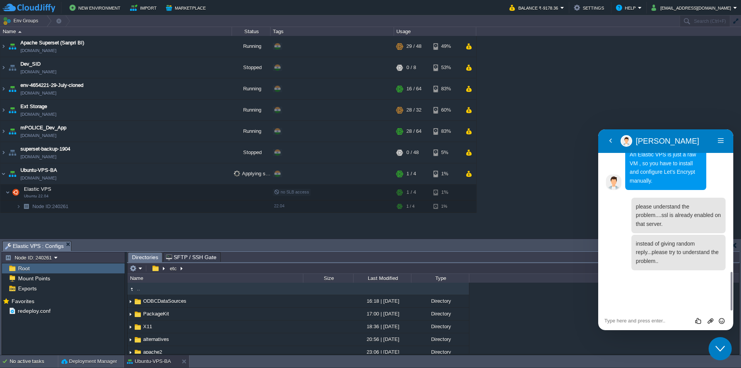
type input "/etc"
click at [203, 268] on input "/etc" at bounding box center [433, 268] width 612 height 11
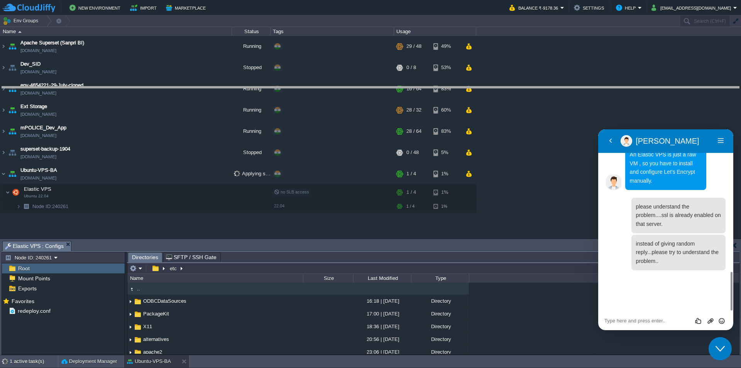
drag, startPoint x: 293, startPoint y: 250, endPoint x: 319, endPoint y: 65, distance: 187.2
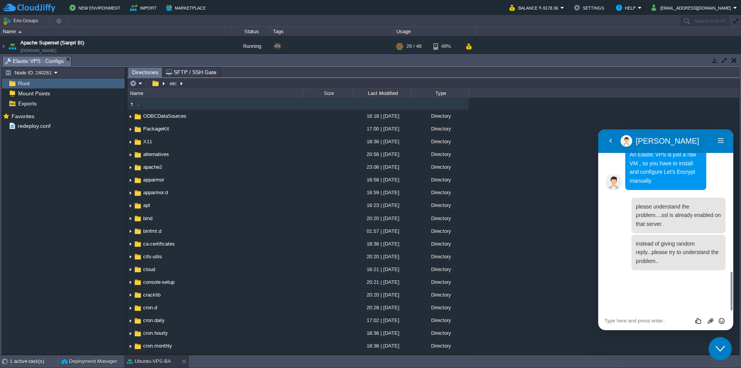
click at [598, 129] on textarea at bounding box center [598, 129] width 0 height 0
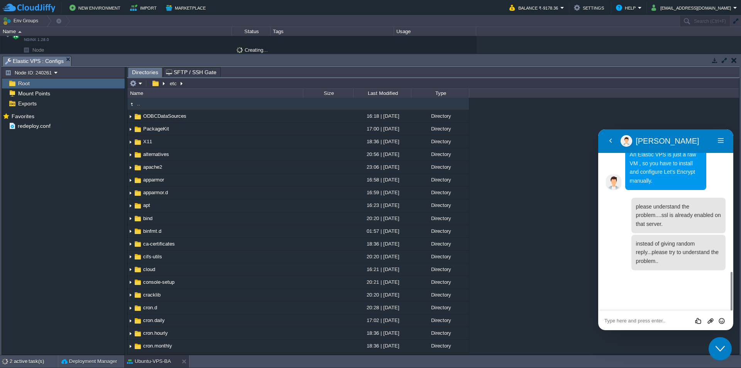
click at [598, 129] on textarea at bounding box center [598, 129] width 0 height 0
type textarea "can you please"
type textarea "appric"
type textarea "l"
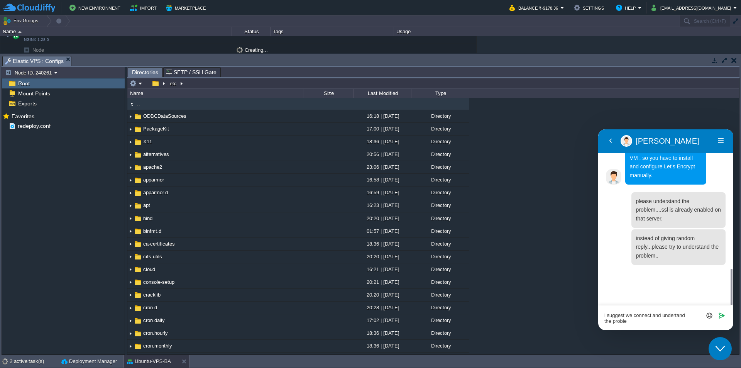
type textarea "i suggest we connect and undertand the problem"
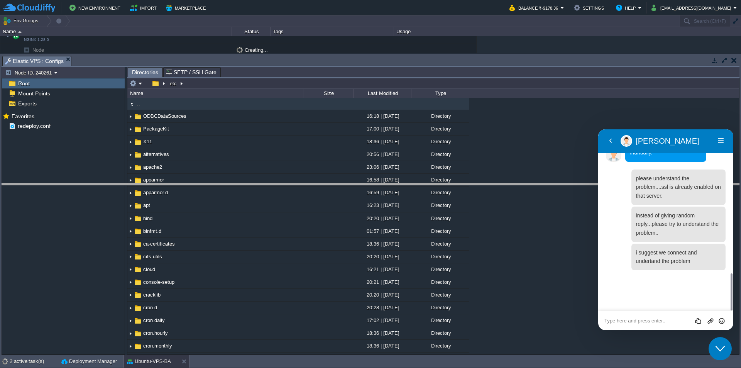
drag, startPoint x: 266, startPoint y: 65, endPoint x: 308, endPoint y: 268, distance: 206.5
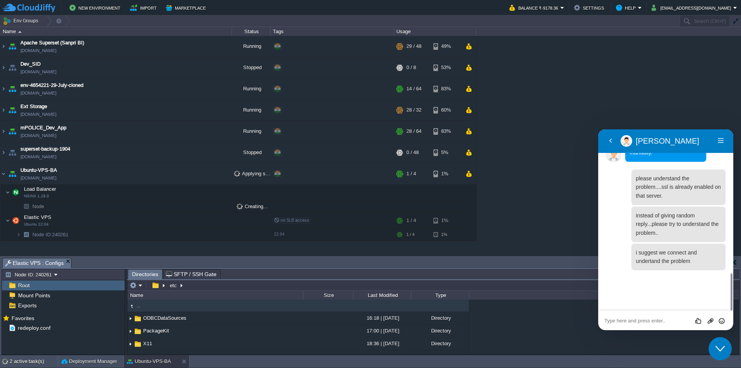
scroll to position [0, 0]
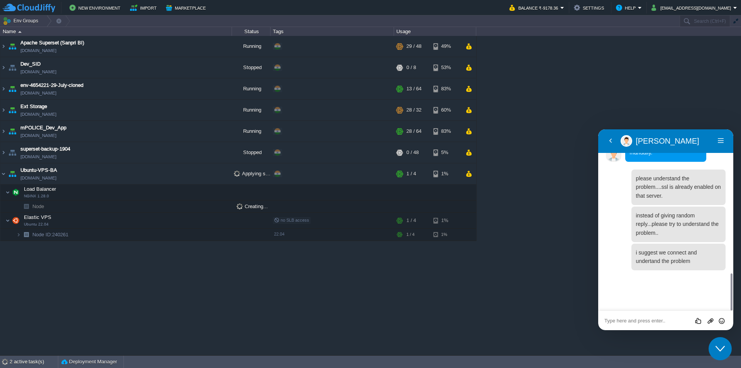
click at [598, 129] on div "Rate this chat Upload File Insert emoji" at bounding box center [598, 129] width 0 height 0
click at [598, 129] on textarea at bounding box center [598, 129] width 0 height 0
click at [611, 141] on button "Back" at bounding box center [611, 141] width 12 height 12
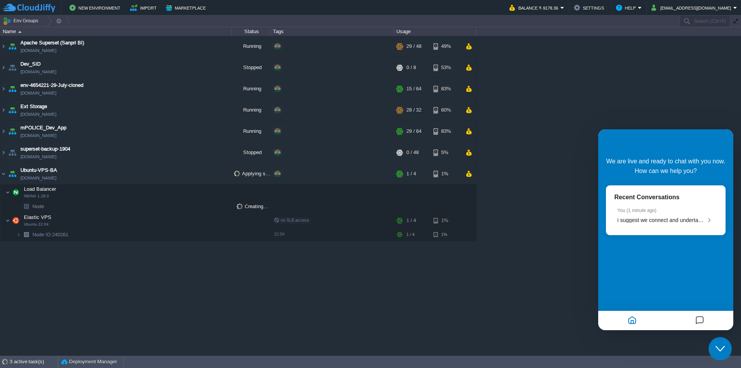
scroll to position [676, 0]
click at [676, 217] on div "You ( 1 minute ago ) i suggest we connect and undertand the problem" at bounding box center [666, 216] width 97 height 16
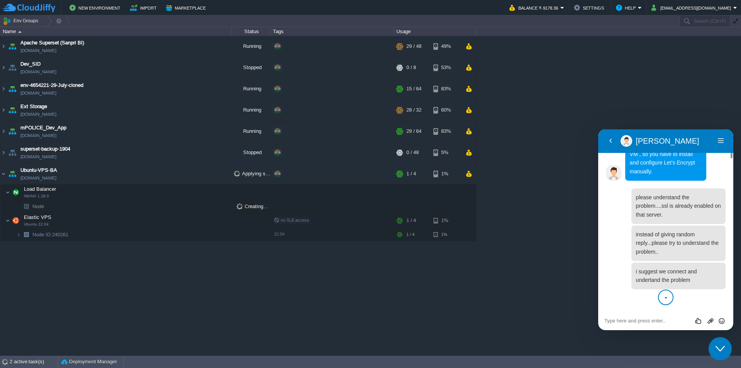
click at [220, 281] on div "Apache Superset (Sanpri BI) sanpribi.cloudjiffy.net Running + Add to Env Group …" at bounding box center [370, 195] width 741 height 319
click at [673, 219] on p "please understand the problem....ssl is already enabled on that server." at bounding box center [678, 206] width 85 height 26
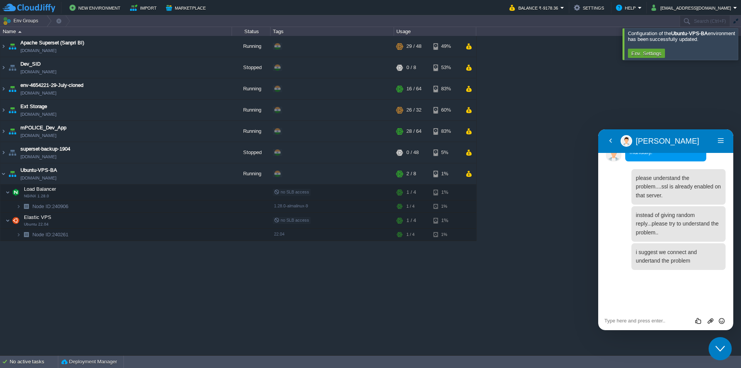
scroll to position [800, 0]
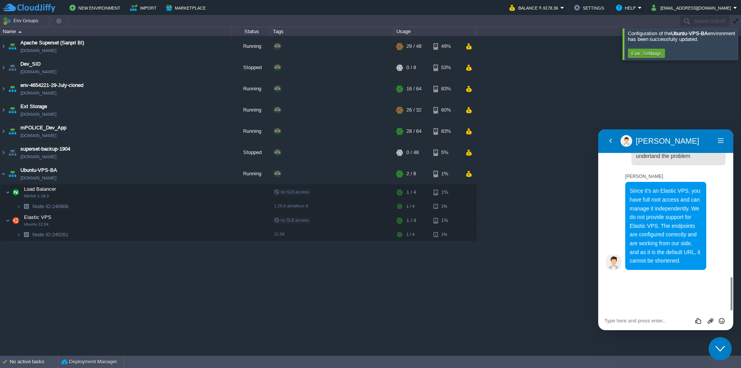
click at [598, 129] on div "Rate this chat Upload File Insert emoji" at bounding box center [598, 129] width 0 height 0
click at [598, 129] on textarea at bounding box center [598, 129] width 0 height 0
type textarea "can we get on a call, please"
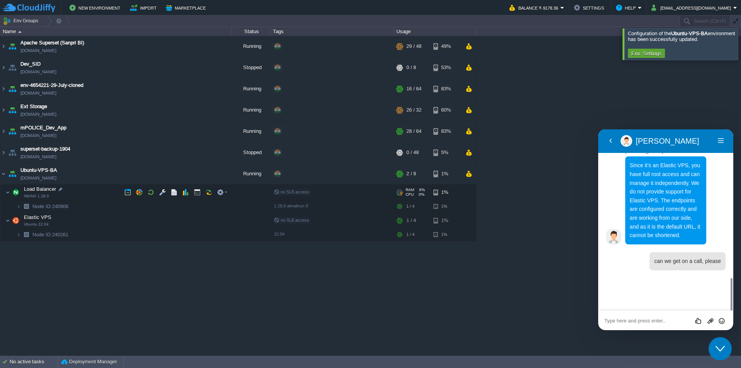
click at [296, 194] on span "no SLB access" at bounding box center [291, 192] width 35 height 5
click at [297, 194] on span "no SLB access" at bounding box center [291, 192] width 35 height 5
click at [166, 192] on button "button" at bounding box center [162, 192] width 7 height 7
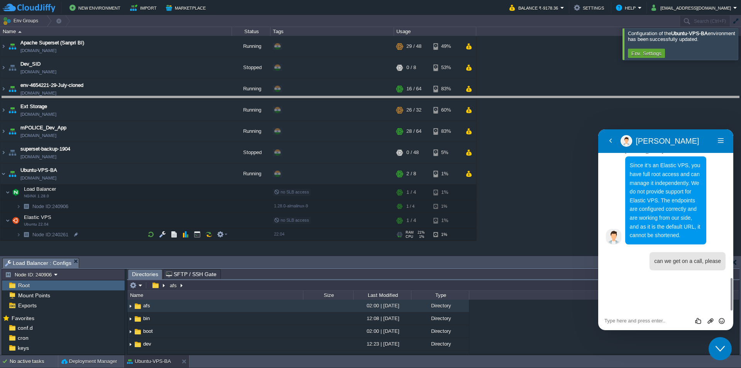
drag, startPoint x: 291, startPoint y: 268, endPoint x: 293, endPoint y: 107, distance: 161.8
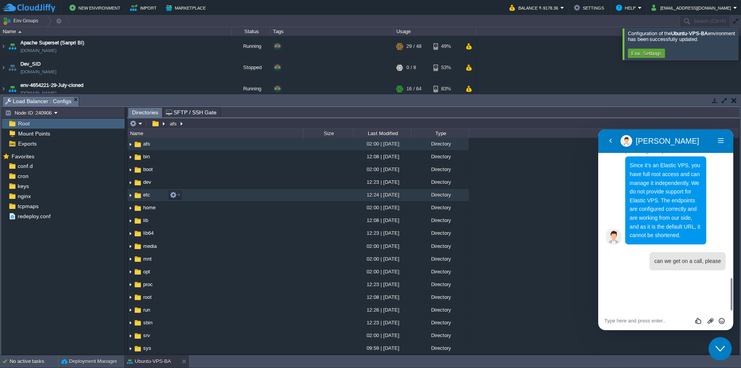
click at [142, 193] on span "etc" at bounding box center [146, 194] width 9 height 7
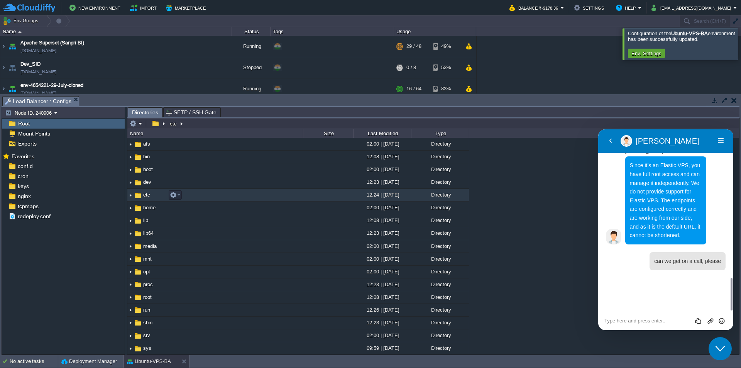
click at [142, 193] on span "etc" at bounding box center [146, 194] width 9 height 7
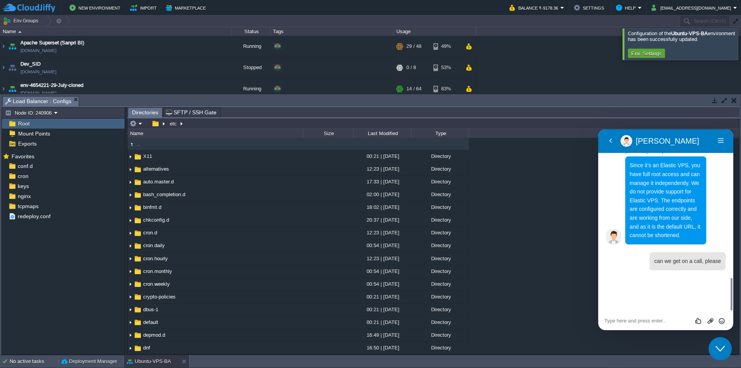
click at [178, 114] on span "SFTP / SSH Gate" at bounding box center [191, 112] width 51 height 9
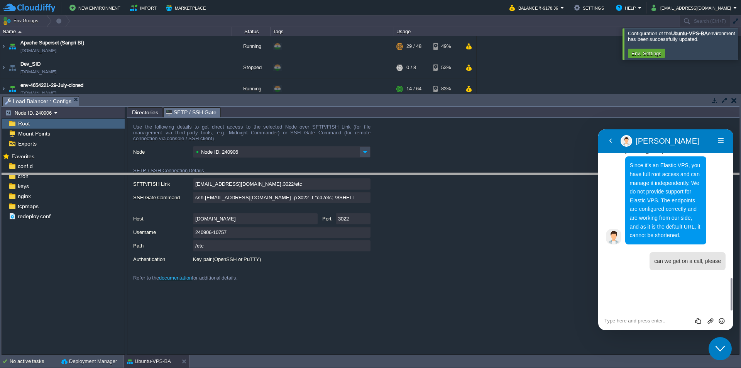
drag, startPoint x: 252, startPoint y: 103, endPoint x: 240, endPoint y: 263, distance: 160.3
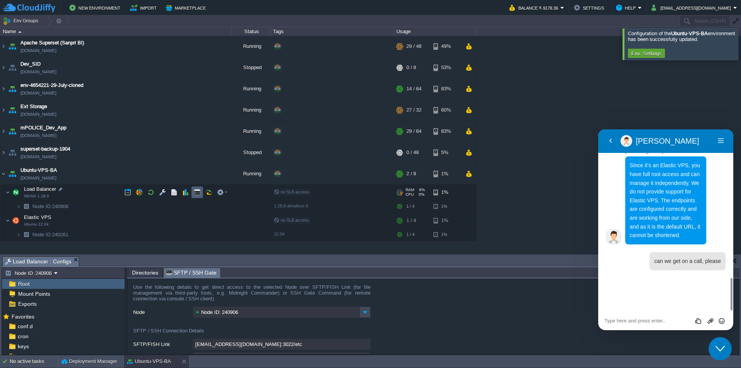
click at [196, 192] on button "button" at bounding box center [197, 192] width 7 height 7
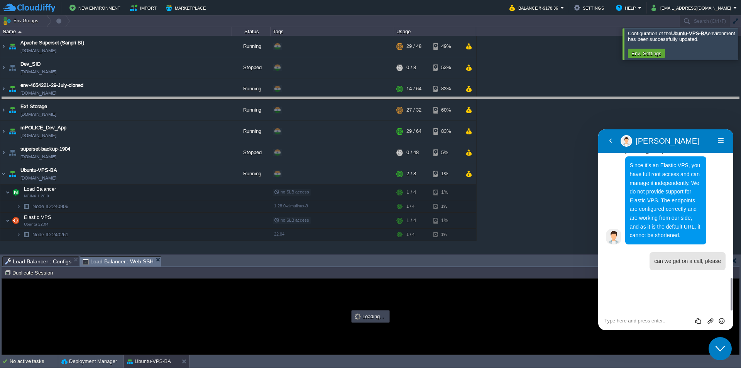
drag, startPoint x: 342, startPoint y: 266, endPoint x: 347, endPoint y: 107, distance: 159.5
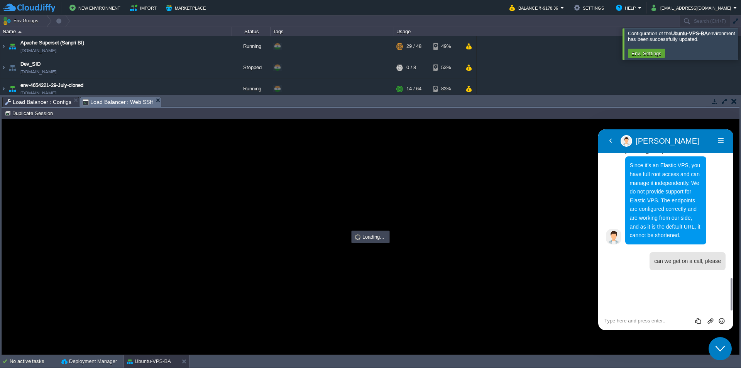
scroll to position [0, 0]
type input "#000000"
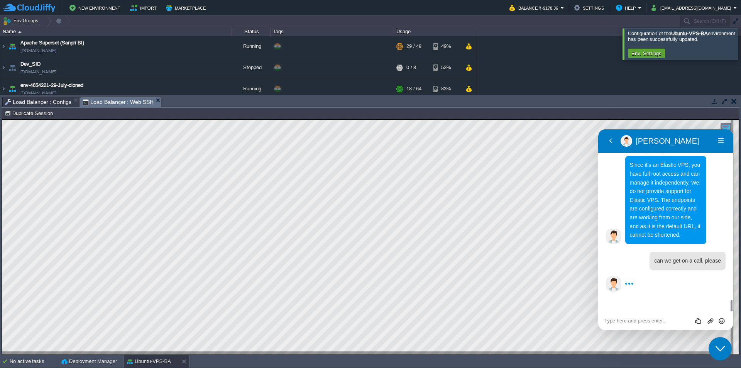
scroll to position [847, 0]
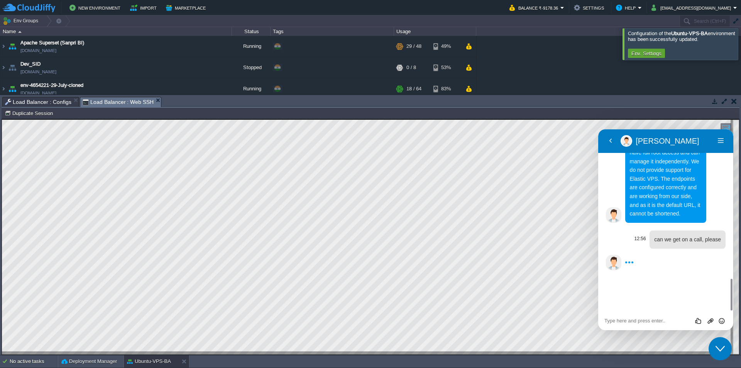
click at [682, 249] on div "can we get on a call, please" at bounding box center [688, 239] width 76 height 18
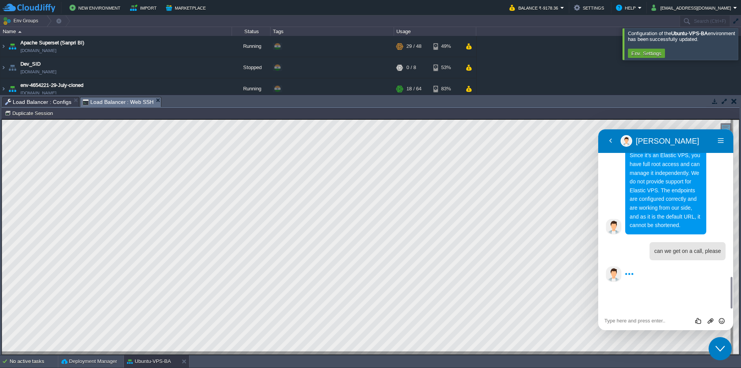
scroll to position [824, 0]
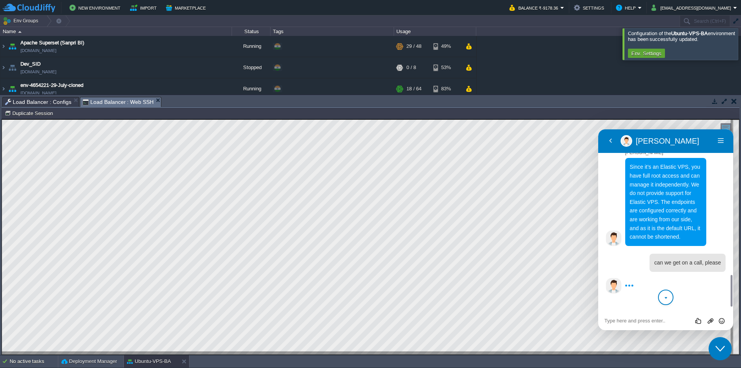
click at [726, 350] on div "Close Chat This icon closes the chat window." at bounding box center [720, 348] width 23 height 9
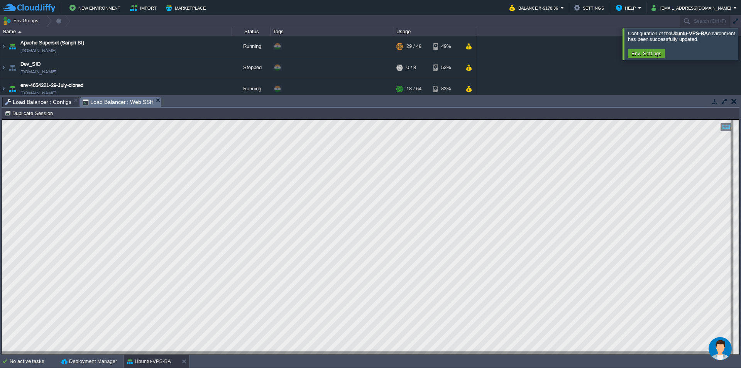
click at [709, 337] on button "$i18n('chat', 'chat_widget')" at bounding box center [720, 348] width 23 height 23
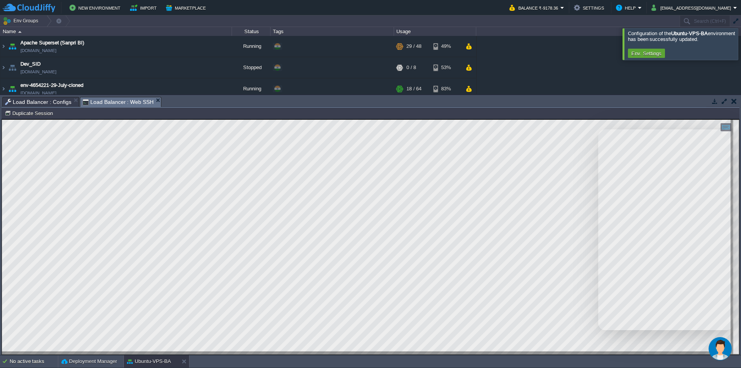
click at [709, 337] on button "$i18n('chat', 'chat_widget')" at bounding box center [720, 348] width 23 height 23
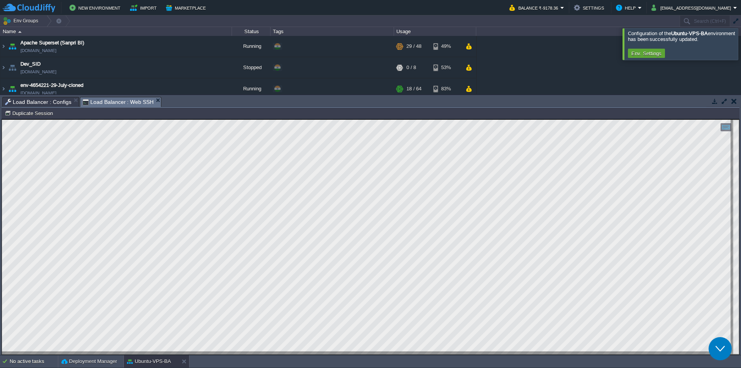
click at [709, 337] on button "Close Chat This icon closes the chat window." at bounding box center [720, 348] width 23 height 23
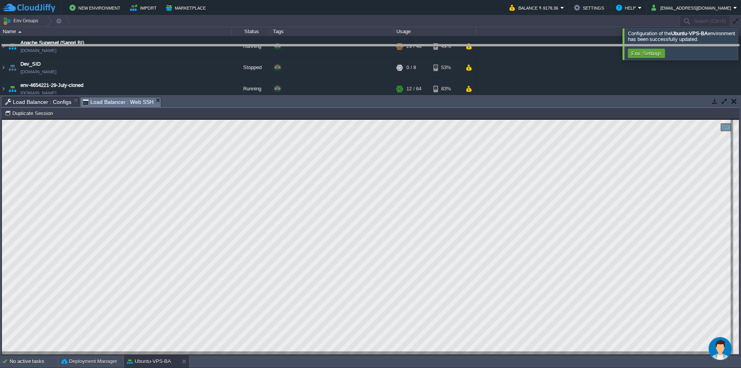
drag, startPoint x: 581, startPoint y: 107, endPoint x: 584, endPoint y: 42, distance: 65.3
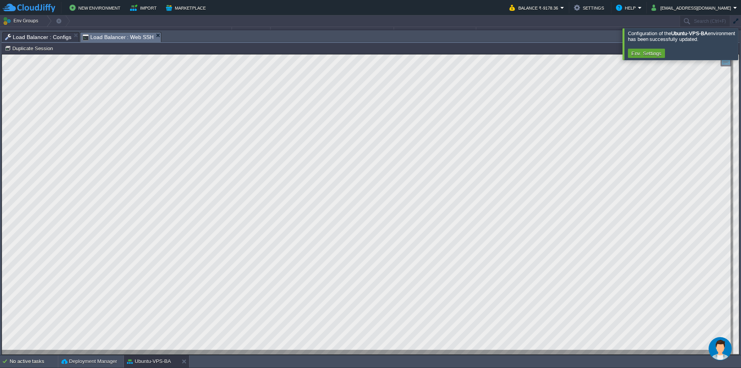
click at [728, 350] on img "$i18n('chat', 'chat_widget')" at bounding box center [720, 348] width 23 height 23
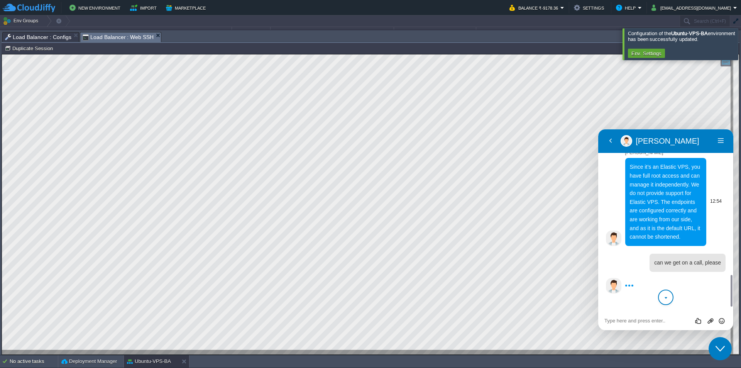
click at [704, 246] on div "Since it’s an Elastic VPS, you have full root access and can manage it independ…" at bounding box center [665, 202] width 81 height 88
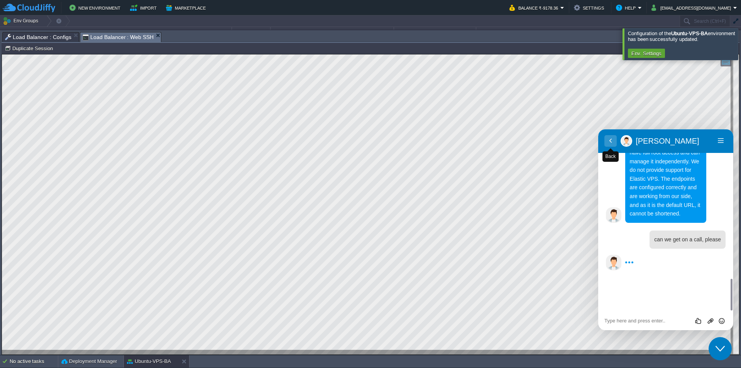
click at [611, 138] on button "Back" at bounding box center [611, 141] width 12 height 12
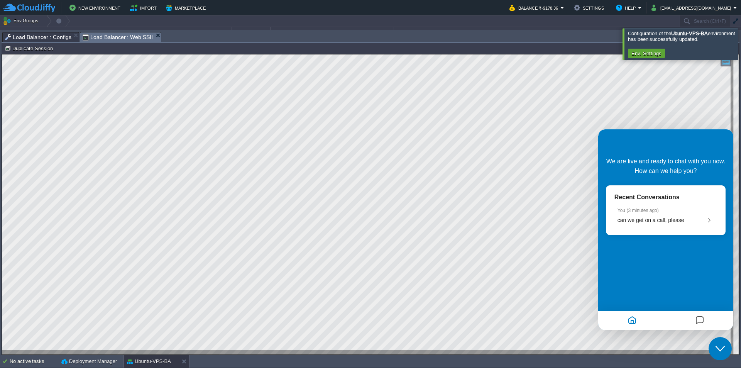
scroll to position [0, 0]
click at [720, 346] on icon "Close Chat This icon closes the chat window." at bounding box center [720, 348] width 9 height 9
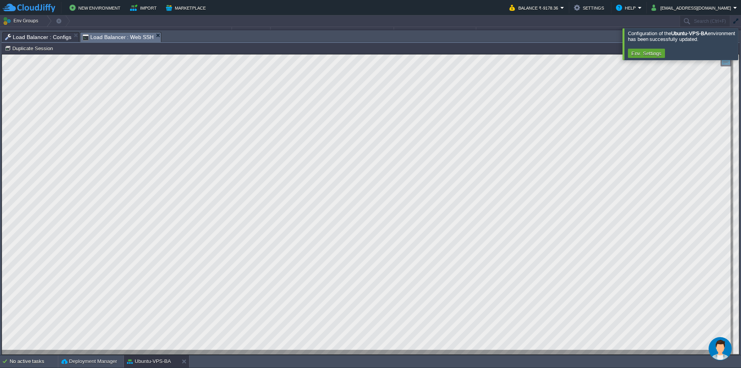
click at [709, 337] on button "$i18n('chat', 'chat_widget')" at bounding box center [720, 348] width 23 height 23
click at [709, 337] on button "Close Chat This icon closes the chat window." at bounding box center [720, 348] width 23 height 23
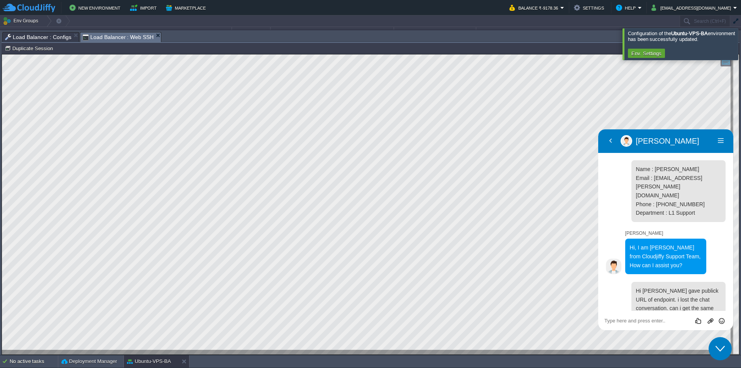
click at [709, 337] on button "Close Chat This icon closes the chat window." at bounding box center [720, 348] width 23 height 23
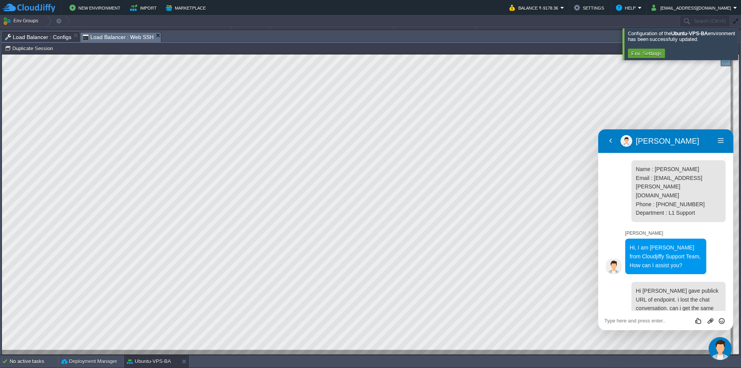
click at [709, 337] on button "$i18n('chat', 'chat_widget')" at bounding box center [720, 348] width 23 height 23
click at [709, 337] on button "Close Chat This icon closes the chat window." at bounding box center [720, 348] width 23 height 23
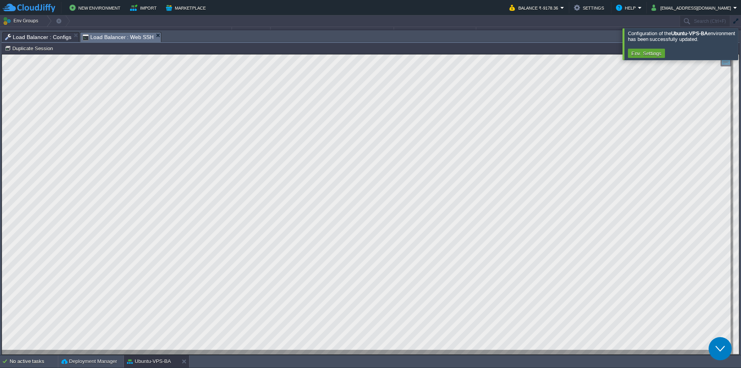
click at [709, 337] on button "Close Chat This icon closes the chat window." at bounding box center [720, 348] width 23 height 23
click at [709, 337] on button "$i18n('chat', 'chat_widget')" at bounding box center [720, 348] width 23 height 23
click at [709, 337] on button "Close Chat This icon closes the chat window." at bounding box center [720, 348] width 23 height 23
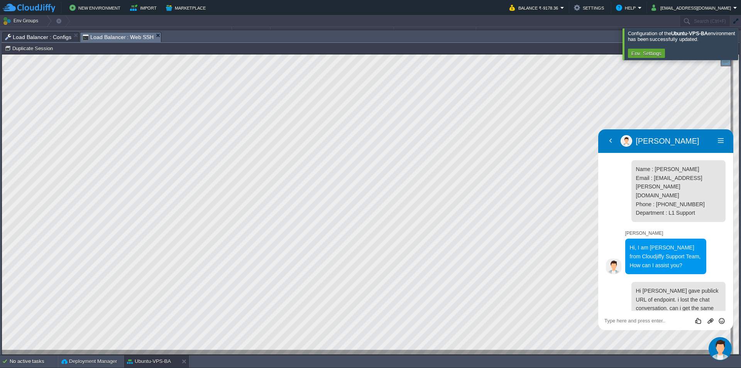
click at [709, 337] on button "$i18n('chat', 'chat_widget')" at bounding box center [720, 348] width 23 height 23
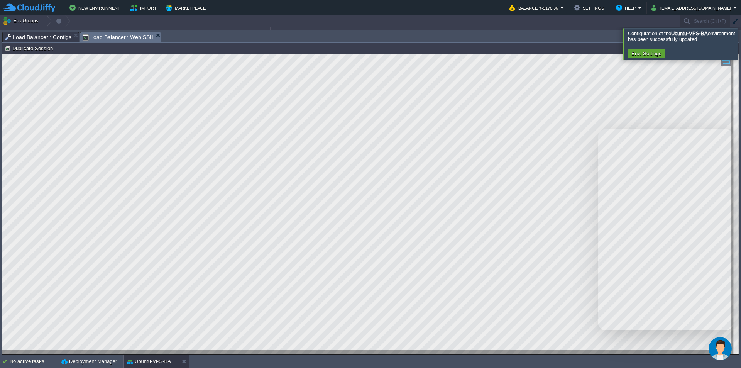
click at [709, 337] on button "$i18n('chat', 'chat_widget')" at bounding box center [720, 348] width 23 height 23
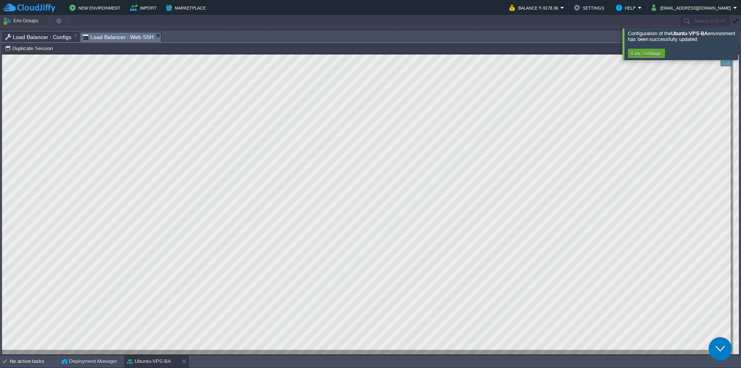
click at [724, 351] on icon "Close Chat This icon closes the chat window." at bounding box center [720, 348] width 9 height 9
click at [723, 348] on img "$i18n('chat', 'chat_widget')" at bounding box center [720, 348] width 23 height 23
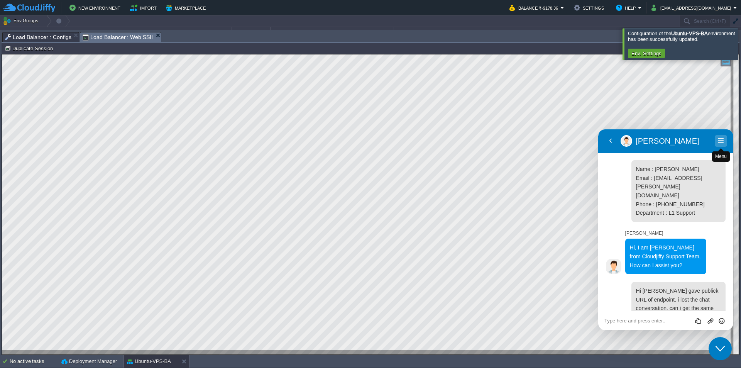
click at [724, 141] on button "Menu" at bounding box center [721, 141] width 12 height 12
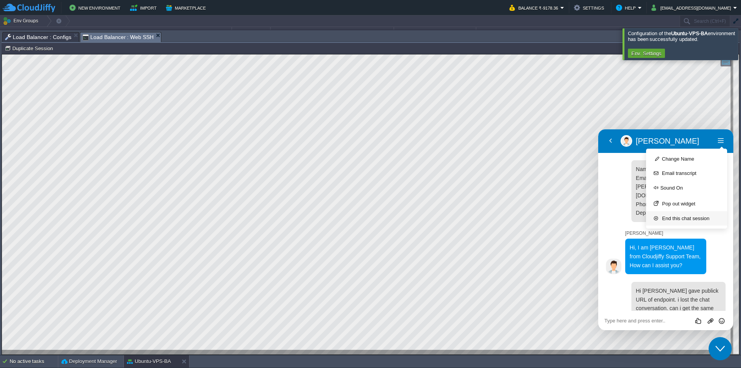
click at [682, 217] on button "End this chat session" at bounding box center [686, 218] width 81 height 14
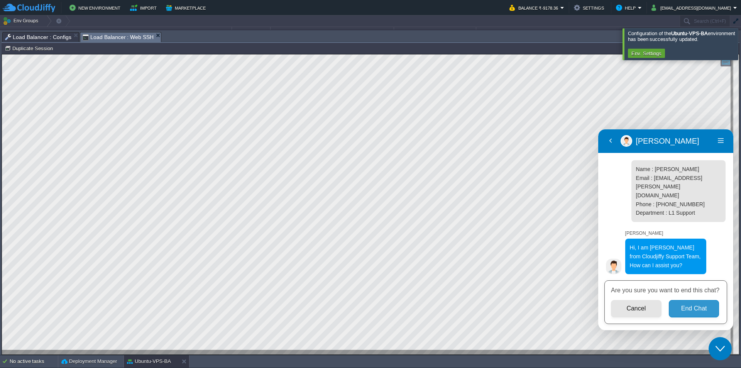
click at [694, 308] on button "End Chat" at bounding box center [694, 308] width 51 height 17
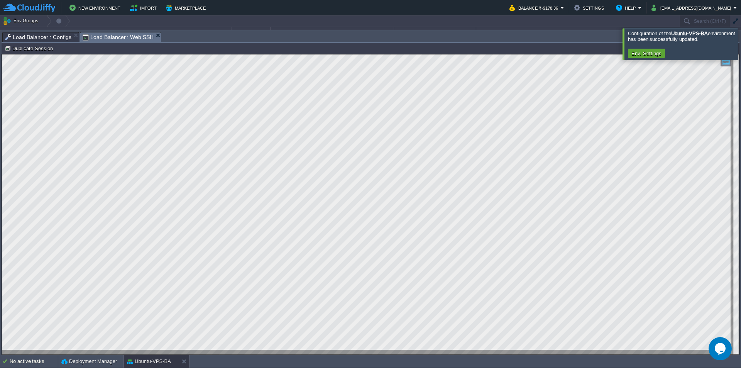
click at [53, 39] on span "Load Balancer : Configs" at bounding box center [38, 36] width 66 height 9
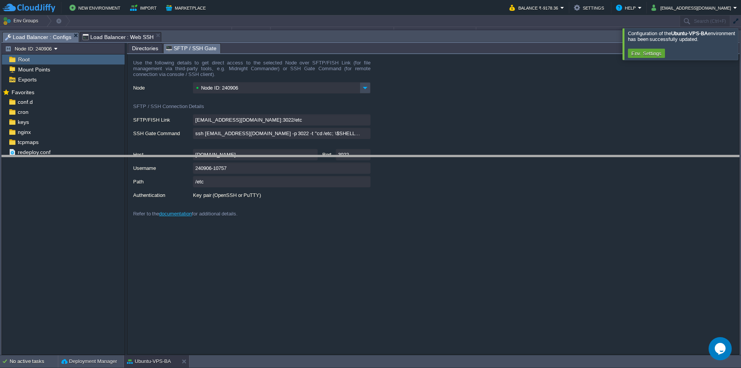
drag, startPoint x: 222, startPoint y: 41, endPoint x: 235, endPoint y: 174, distance: 133.0
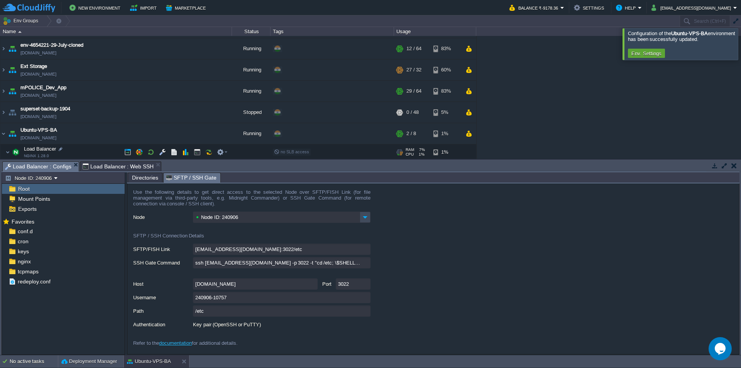
scroll to position [82, 0]
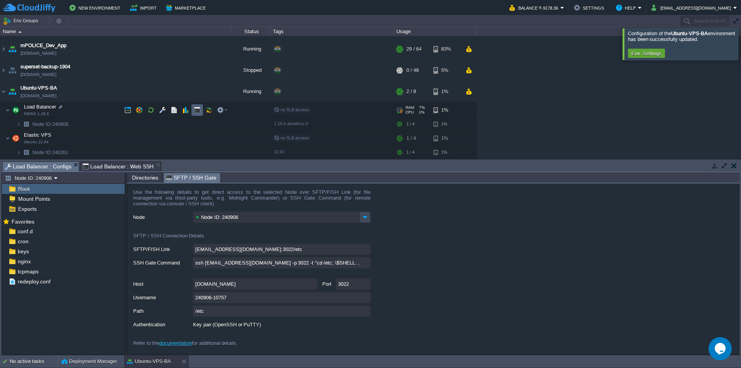
click at [196, 112] on button "button" at bounding box center [197, 110] width 7 height 7
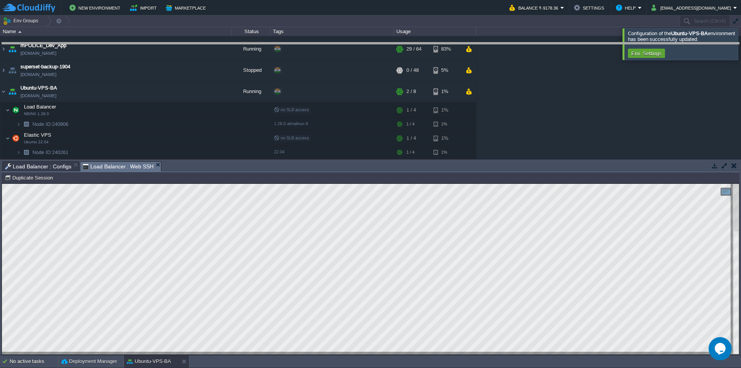
drag, startPoint x: 189, startPoint y: 171, endPoint x: 194, endPoint y: 158, distance: 13.9
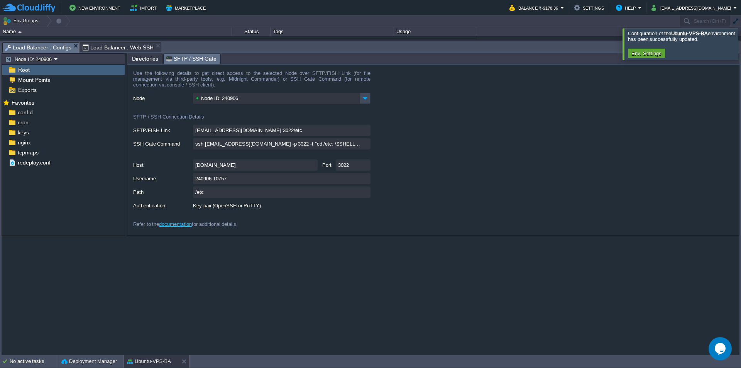
click at [49, 46] on span "Load Balancer : Configs" at bounding box center [38, 48] width 66 height 10
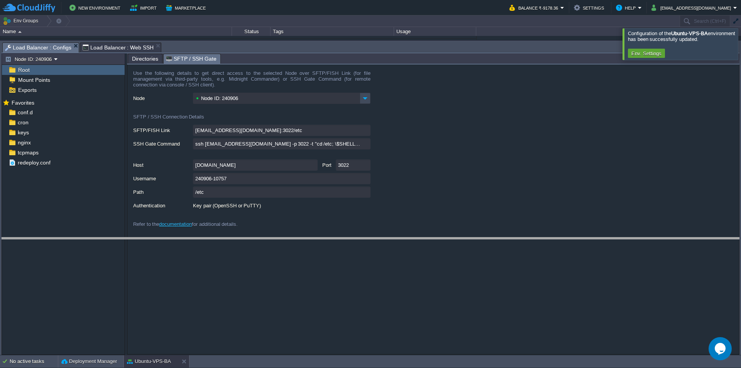
drag, startPoint x: 207, startPoint y: 52, endPoint x: 238, endPoint y: 271, distance: 221.9
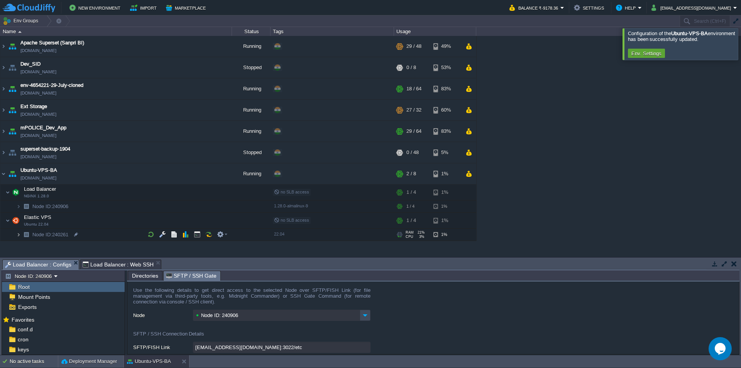
click at [20, 236] on img at bounding box center [18, 235] width 5 height 12
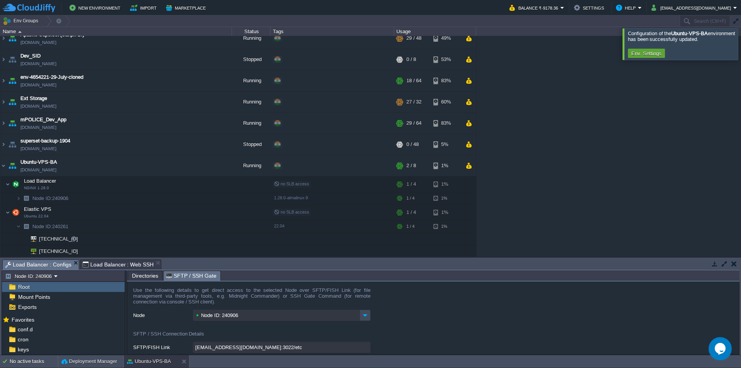
scroll to position [21, 0]
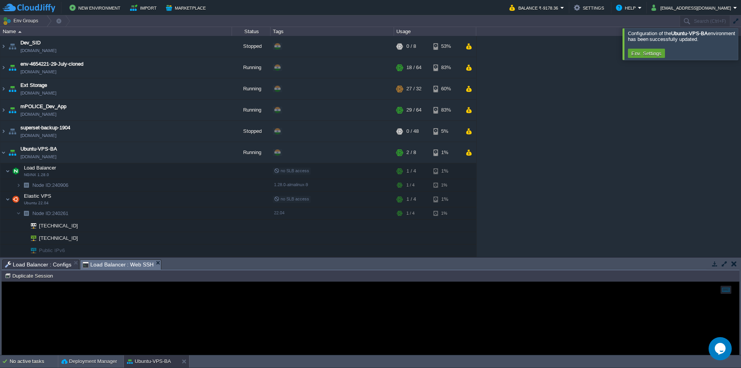
click at [126, 263] on span "Load Balancer : Web SSH" at bounding box center [118, 265] width 71 height 10
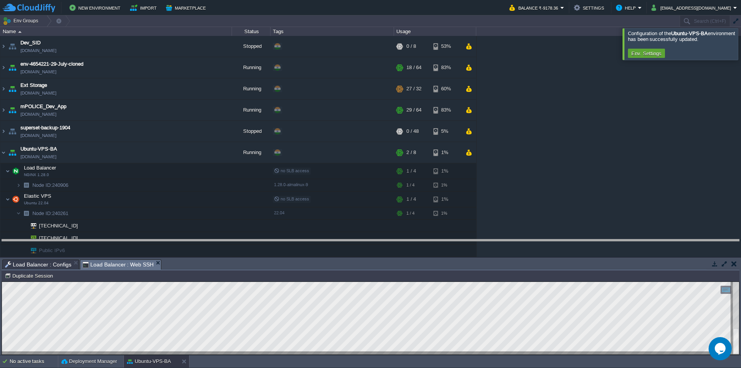
drag, startPoint x: 396, startPoint y: 269, endPoint x: 421, endPoint y: 116, distance: 155.4
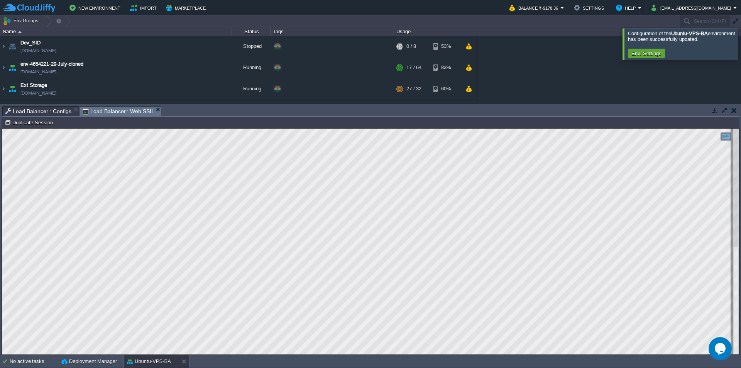
click at [2, 129] on html "Copy: Ctrl + Shift + C Paste: Ctrl + V Settings: Ctrl + Shift + Alt 0" at bounding box center [370, 129] width 737 height 0
click at [45, 111] on span "Load Balancer : Configs" at bounding box center [38, 111] width 66 height 9
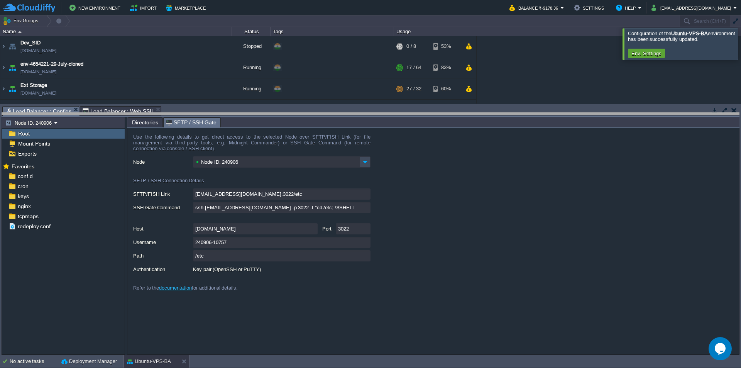
drag, startPoint x: 235, startPoint y: 115, endPoint x: 261, endPoint y: 235, distance: 122.2
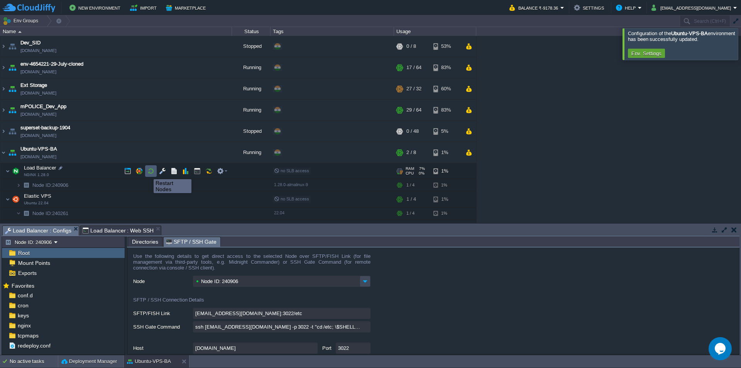
click at [151, 172] on button "button" at bounding box center [150, 171] width 7 height 7
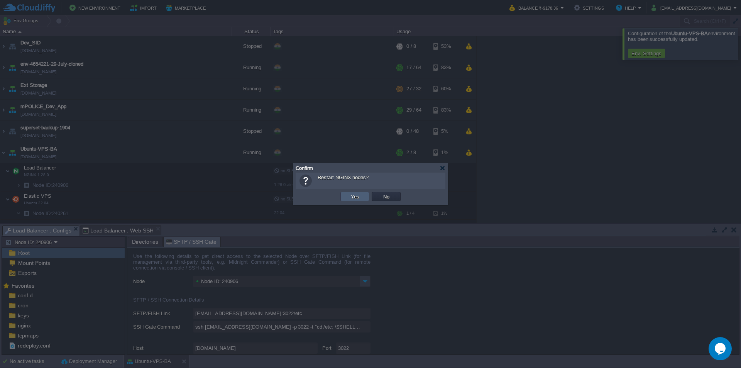
click at [352, 197] on button "Yes" at bounding box center [355, 196] width 13 height 7
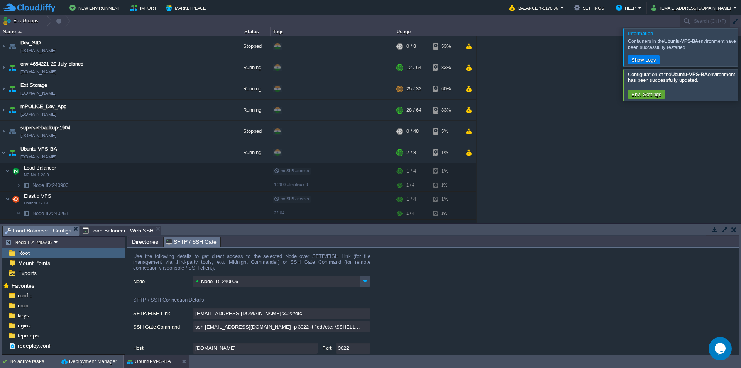
click at [120, 230] on span "Load Balancer : Web SSH" at bounding box center [118, 230] width 71 height 9
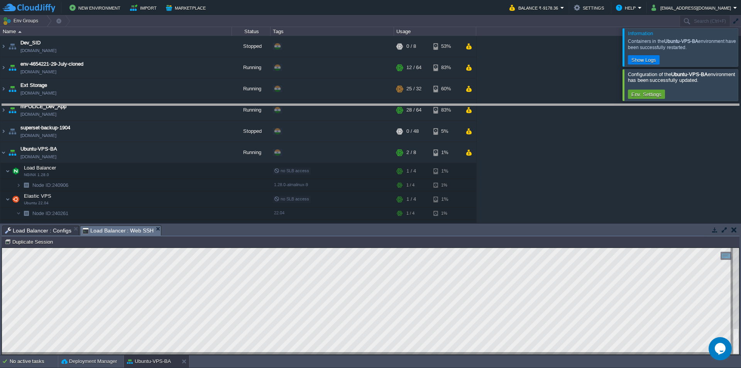
drag, startPoint x: 312, startPoint y: 233, endPoint x: 342, endPoint y: 73, distance: 163.1
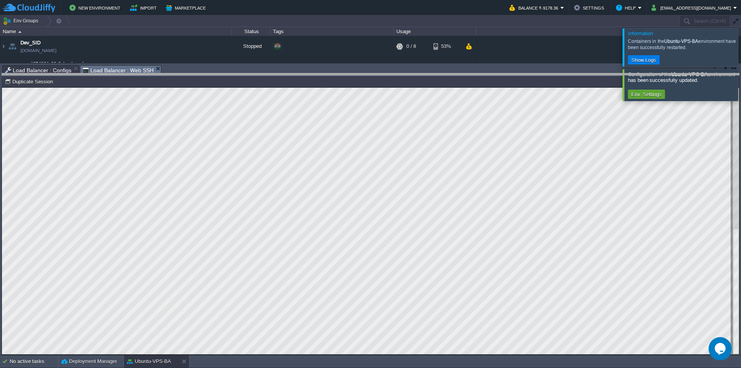
drag, startPoint x: 214, startPoint y: 75, endPoint x: 215, endPoint y: 244, distance: 168.7
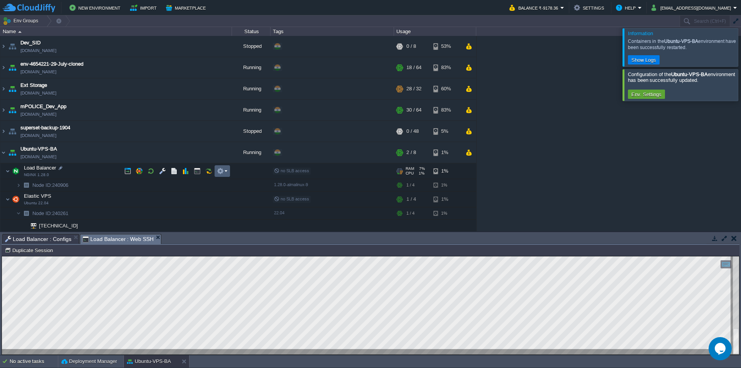
click at [225, 171] on em at bounding box center [222, 171] width 10 height 7
click at [5, 153] on img at bounding box center [3, 152] width 6 height 21
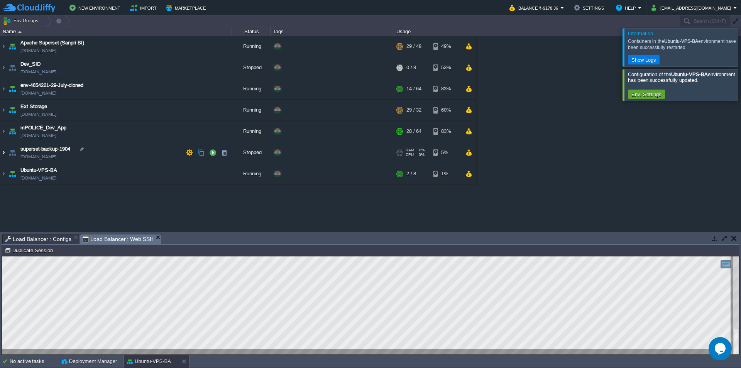
click at [3, 152] on img at bounding box center [3, 152] width 6 height 21
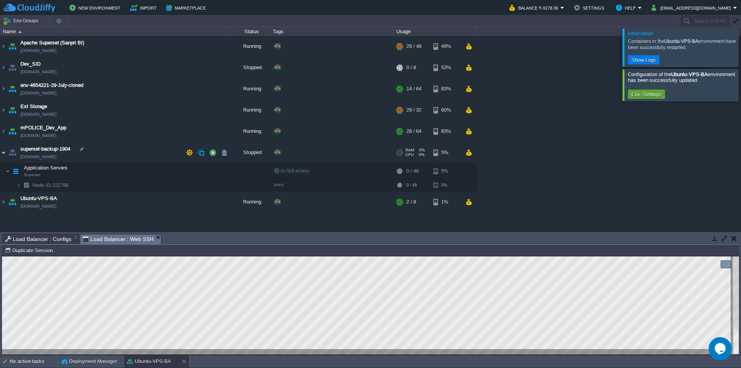
click at [3, 153] on img at bounding box center [3, 152] width 6 height 21
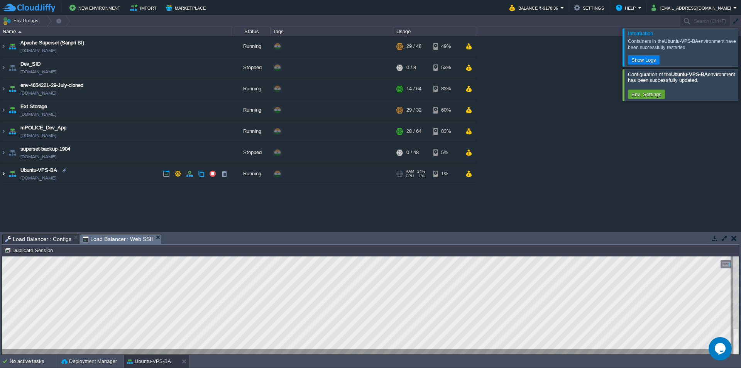
click at [3, 173] on img at bounding box center [3, 173] width 6 height 21
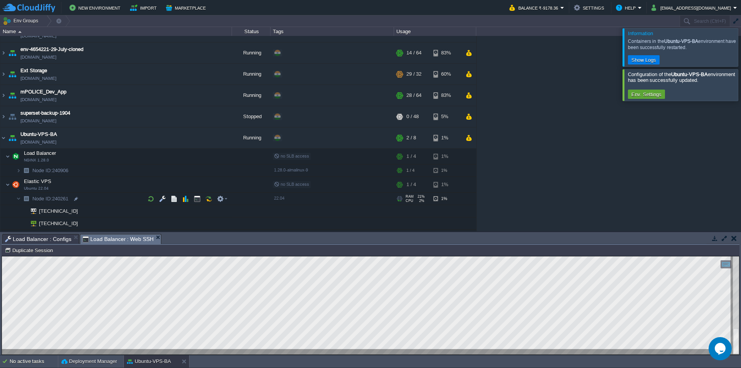
scroll to position [47, 0]
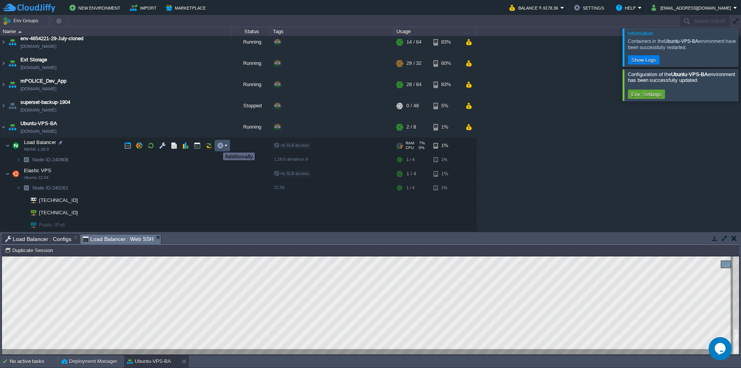
click at [221, 146] on button "button" at bounding box center [220, 145] width 7 height 7
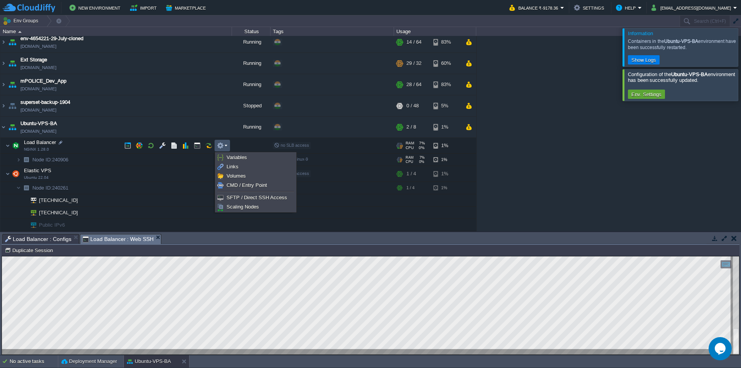
click at [59, 158] on span "Node ID: 240906" at bounding box center [51, 159] width 38 height 7
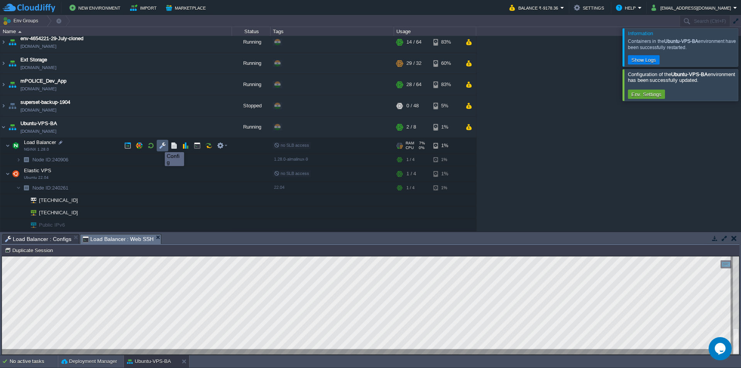
click at [162, 145] on button "button" at bounding box center [162, 145] width 7 height 7
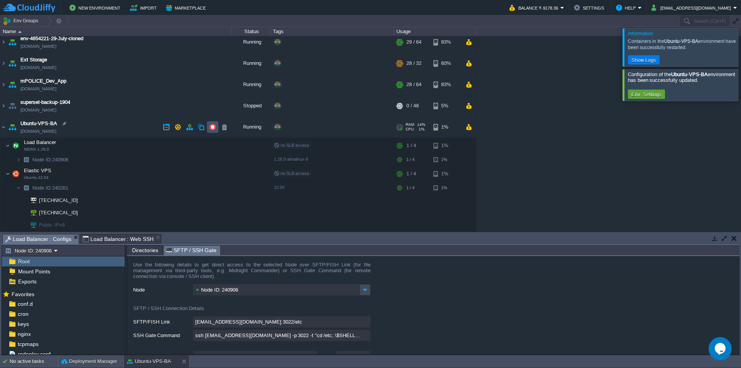
click at [210, 127] on button "button" at bounding box center [212, 127] width 7 height 7
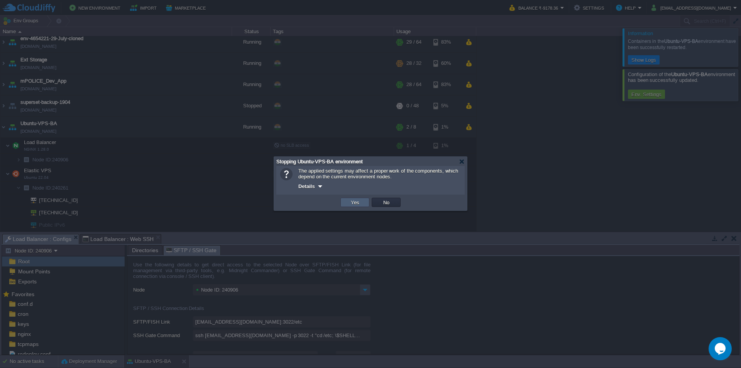
click at [361, 203] on button "Yes" at bounding box center [355, 202] width 13 height 7
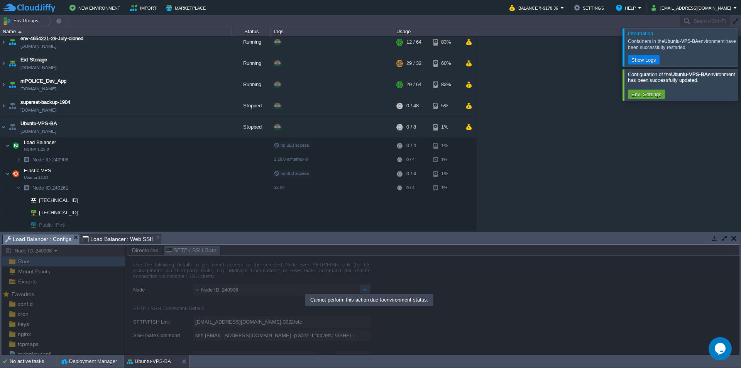
click at [436, 6] on td "New Environment Import Marketplace" at bounding box center [252, 8] width 498 height 12
click at [215, 127] on button "button" at bounding box center [212, 127] width 7 height 7
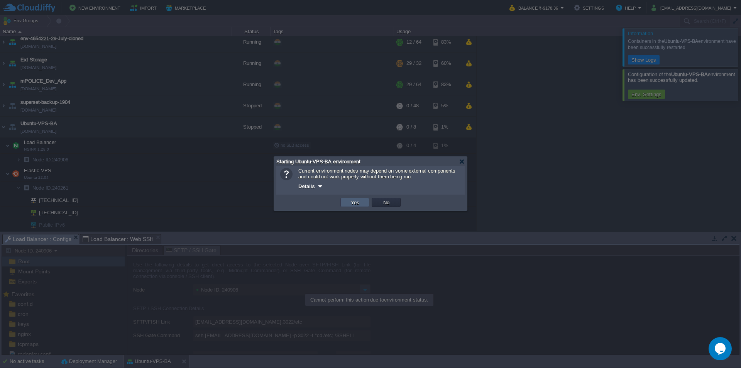
click at [350, 202] on button "Yes" at bounding box center [355, 202] width 13 height 7
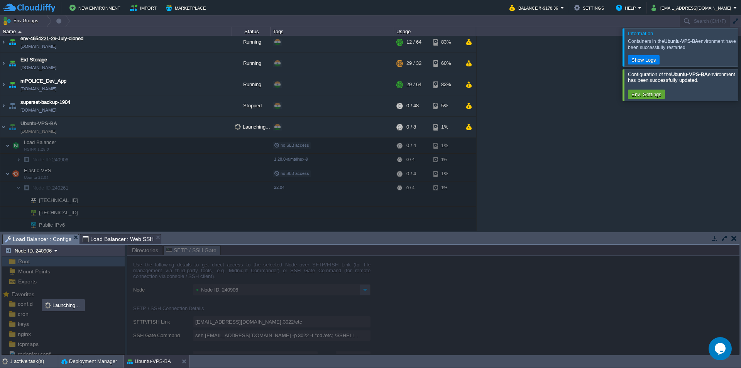
click at [741, 85] on div at bounding box center [751, 84] width 0 height 31
click at [741, 51] on div at bounding box center [751, 47] width 0 height 38
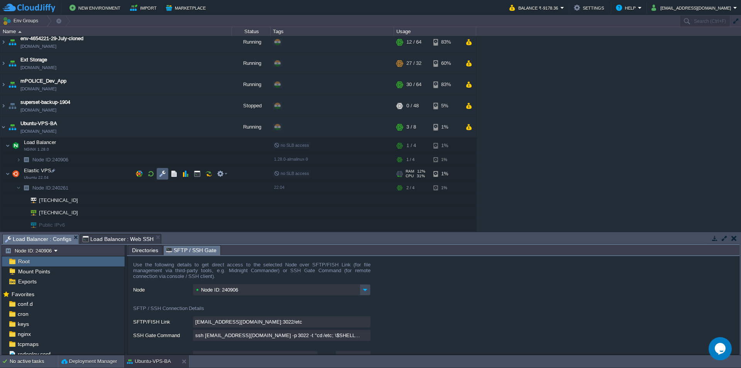
click at [162, 175] on button "button" at bounding box center [162, 173] width 7 height 7
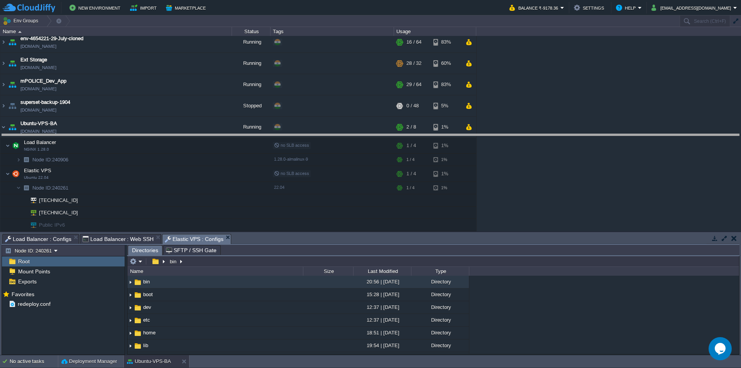
drag, startPoint x: 287, startPoint y: 243, endPoint x: 268, endPoint y: 143, distance: 101.9
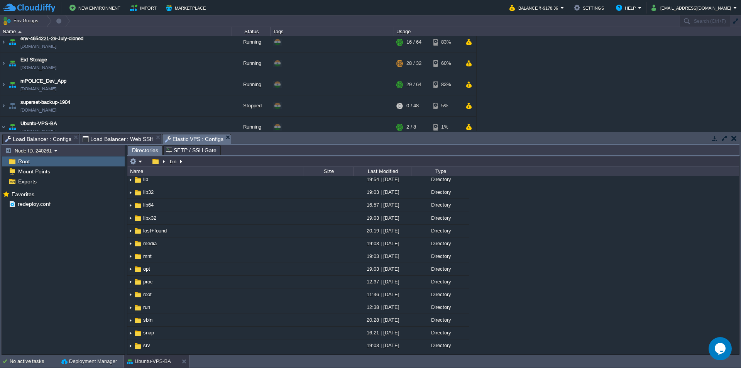
scroll to position [0, 0]
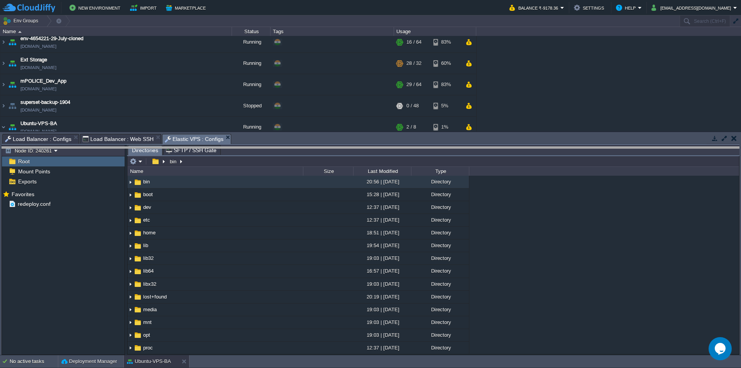
drag, startPoint x: 281, startPoint y: 144, endPoint x: 278, endPoint y: 157, distance: 13.9
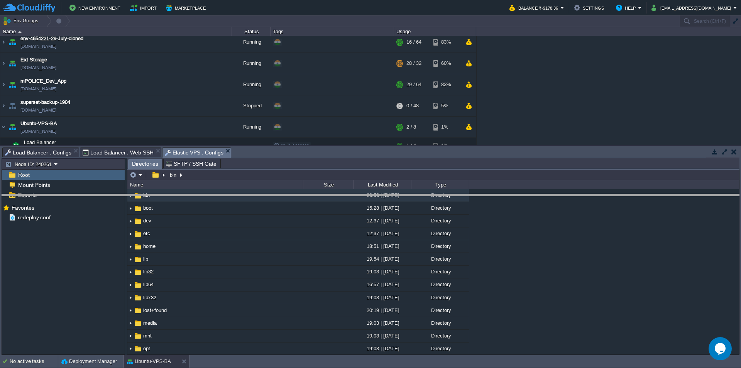
drag, startPoint x: 292, startPoint y: 157, endPoint x: 307, endPoint y: 208, distance: 53.1
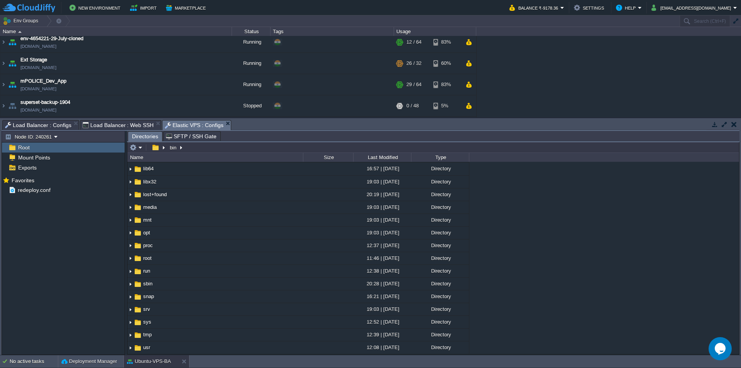
scroll to position [200, 0]
